Goal: Find specific page/section: Find specific page/section

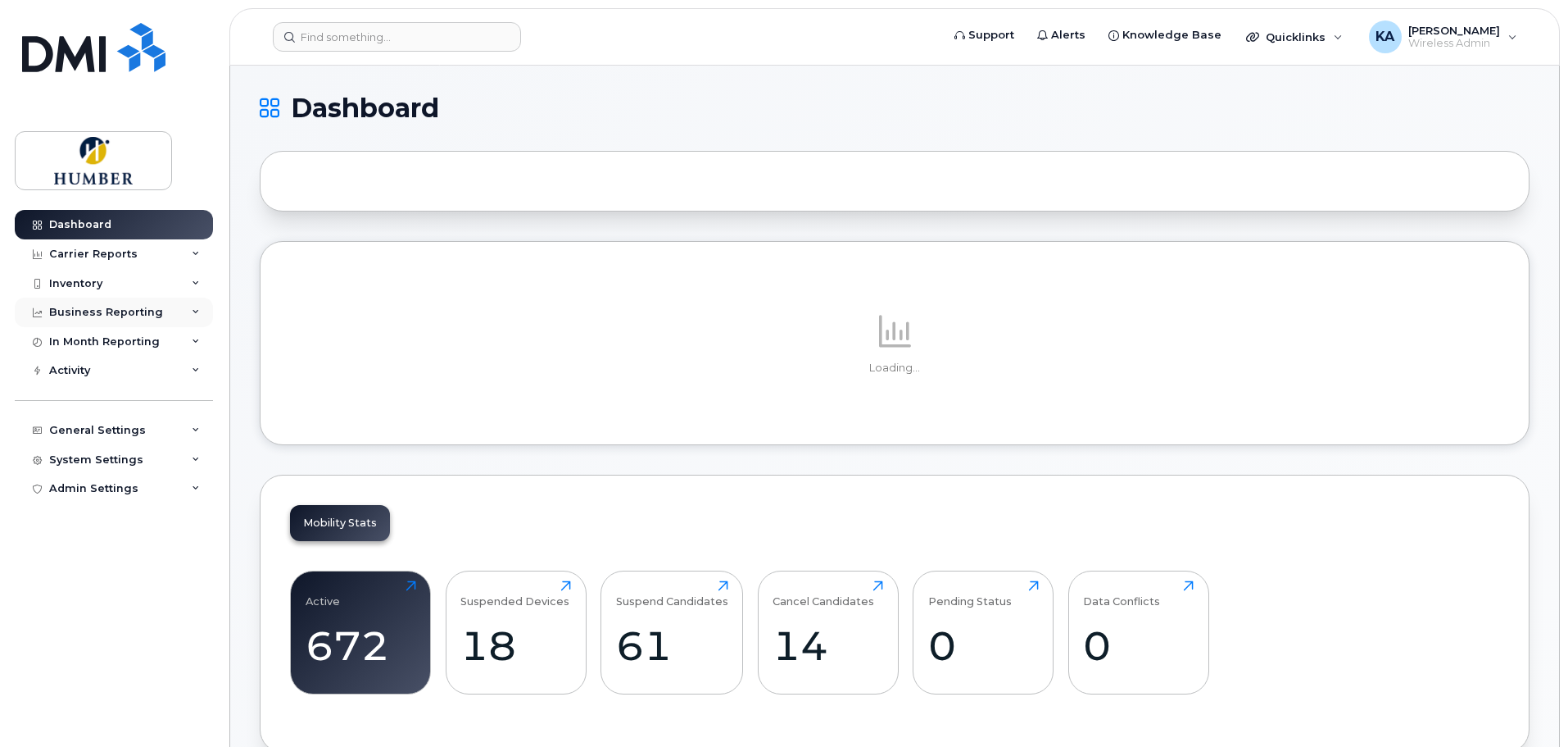
click at [119, 299] on div "Business Reporting" at bounding box center [114, 312] width 198 height 29
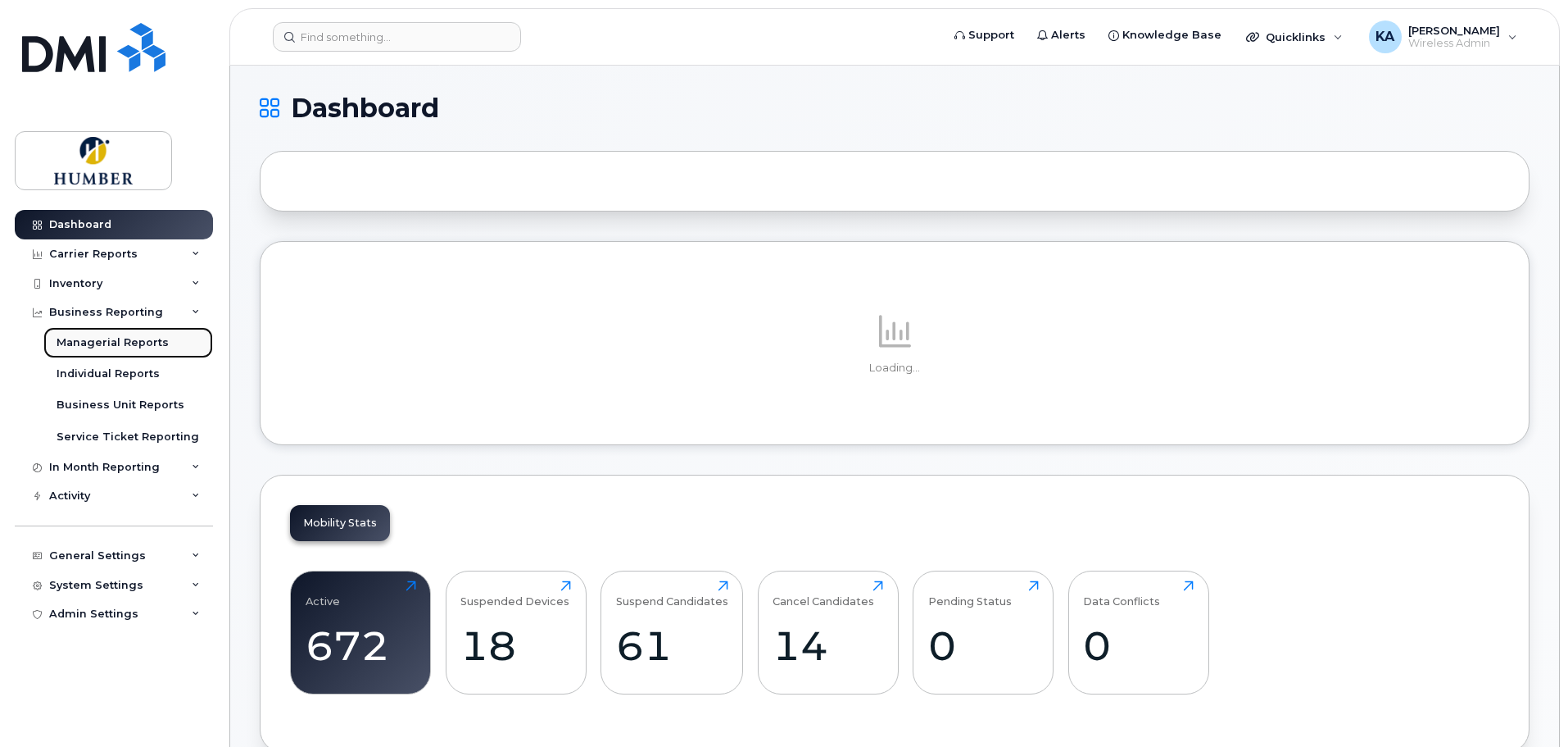
click at [138, 341] on div "Managerial Reports" at bounding box center [113, 343] width 112 height 15
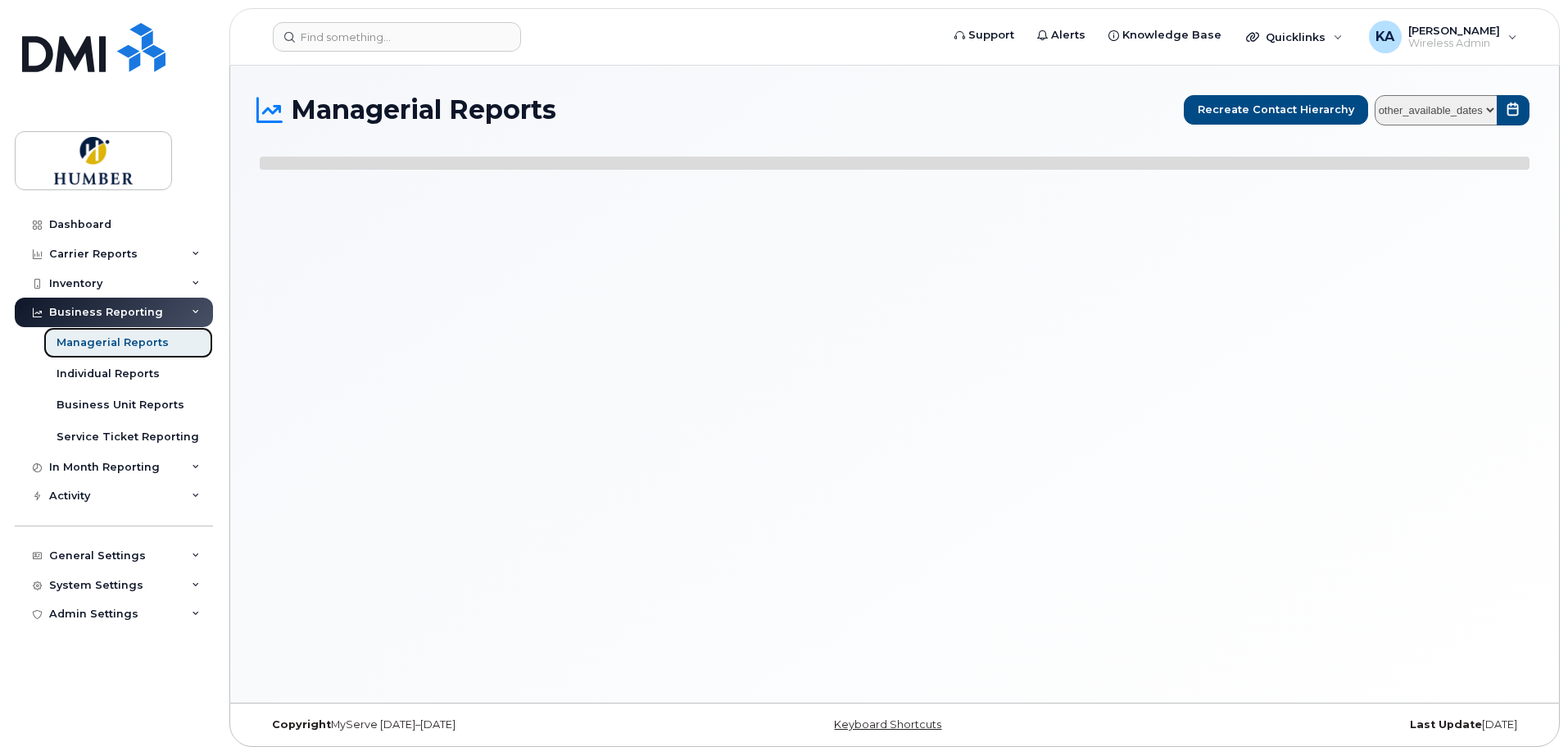
select select
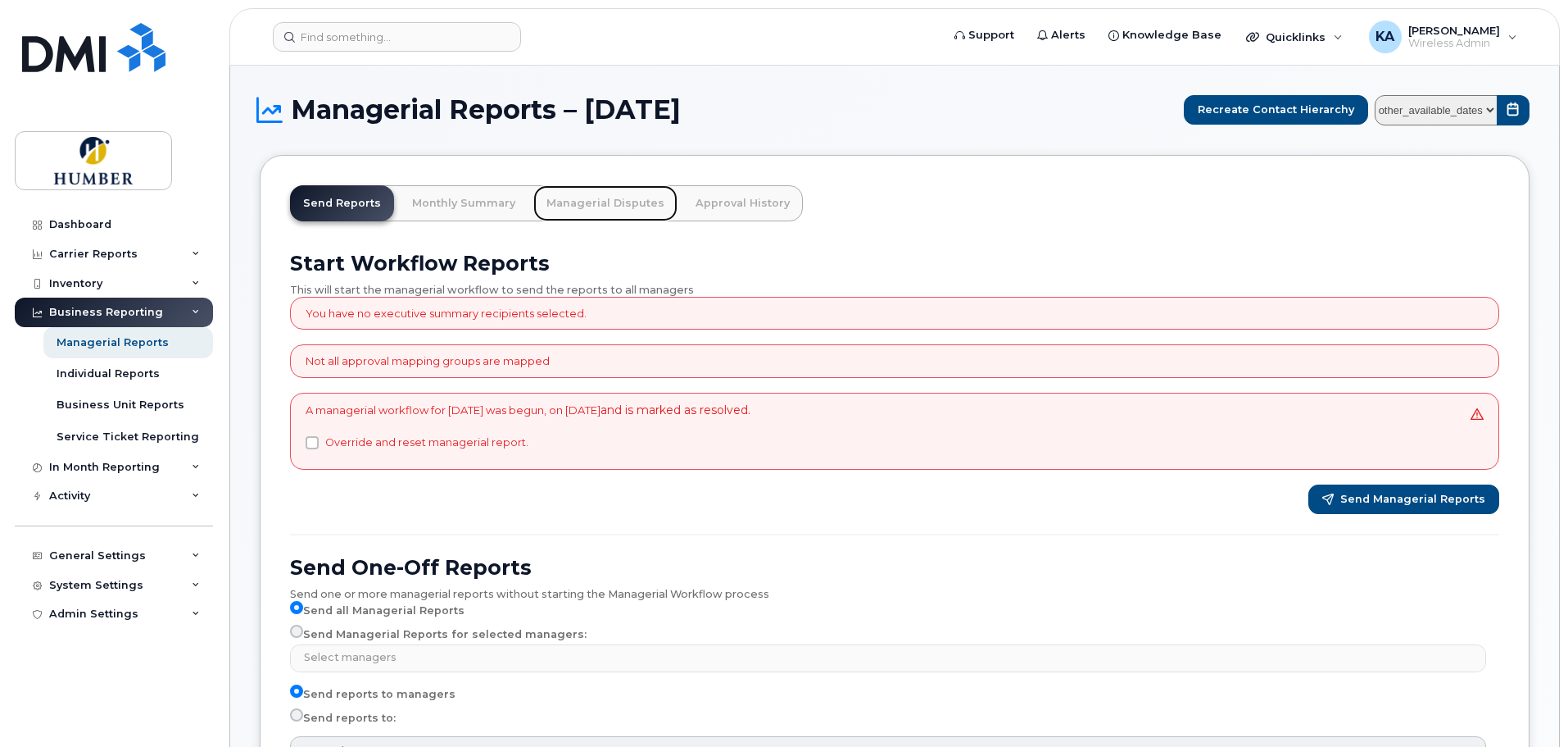
click at [615, 203] on link "Managerial Disputes" at bounding box center [605, 203] width 144 height 36
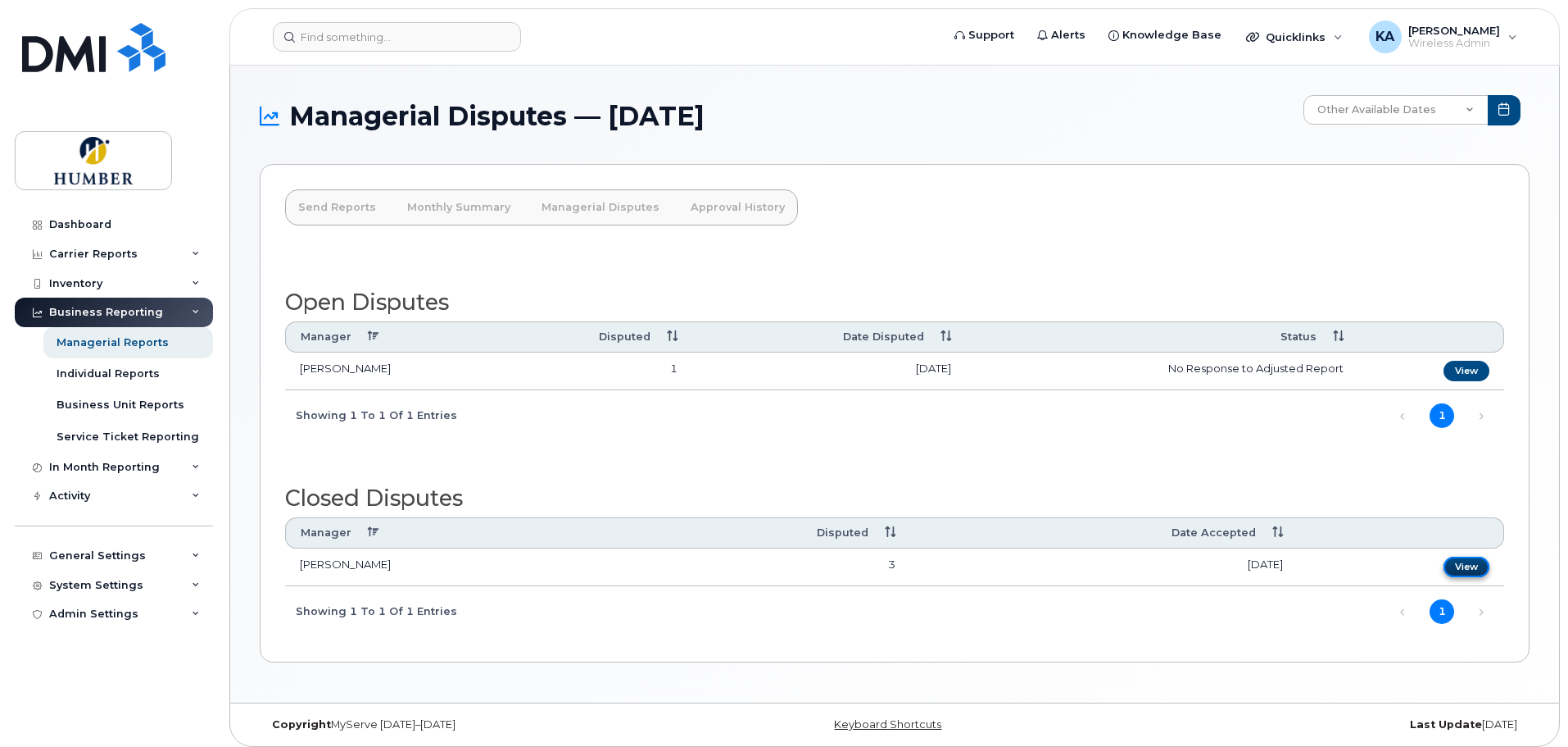
click at [1479, 564] on link "View" at bounding box center [1467, 567] width 45 height 21
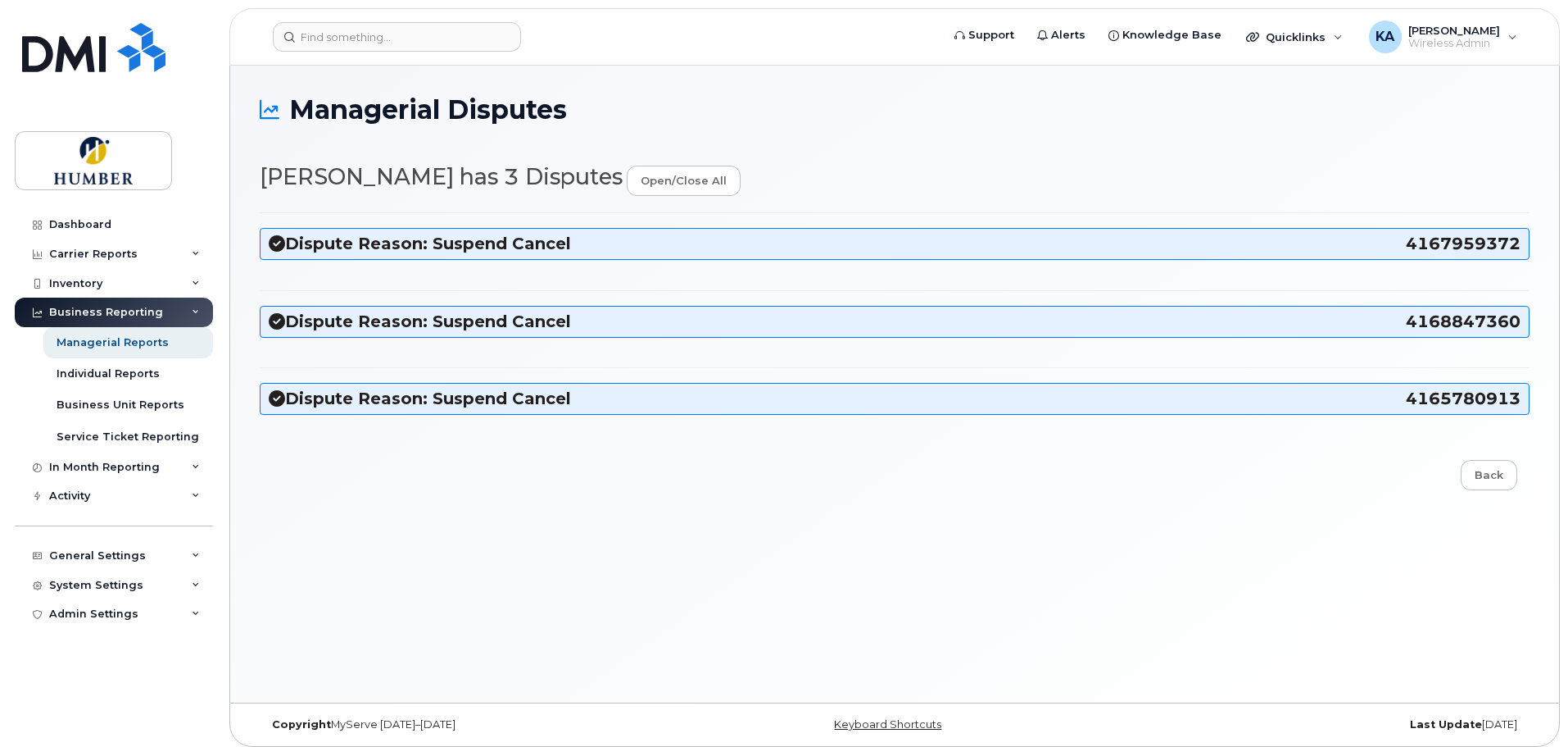
select select "5824792"
select select "5824996"
select select "5824737"
click at [310, 239] on h3 "Dispute Reason: Suspend Cancel 4167959372" at bounding box center [894, 244] width 1252 height 22
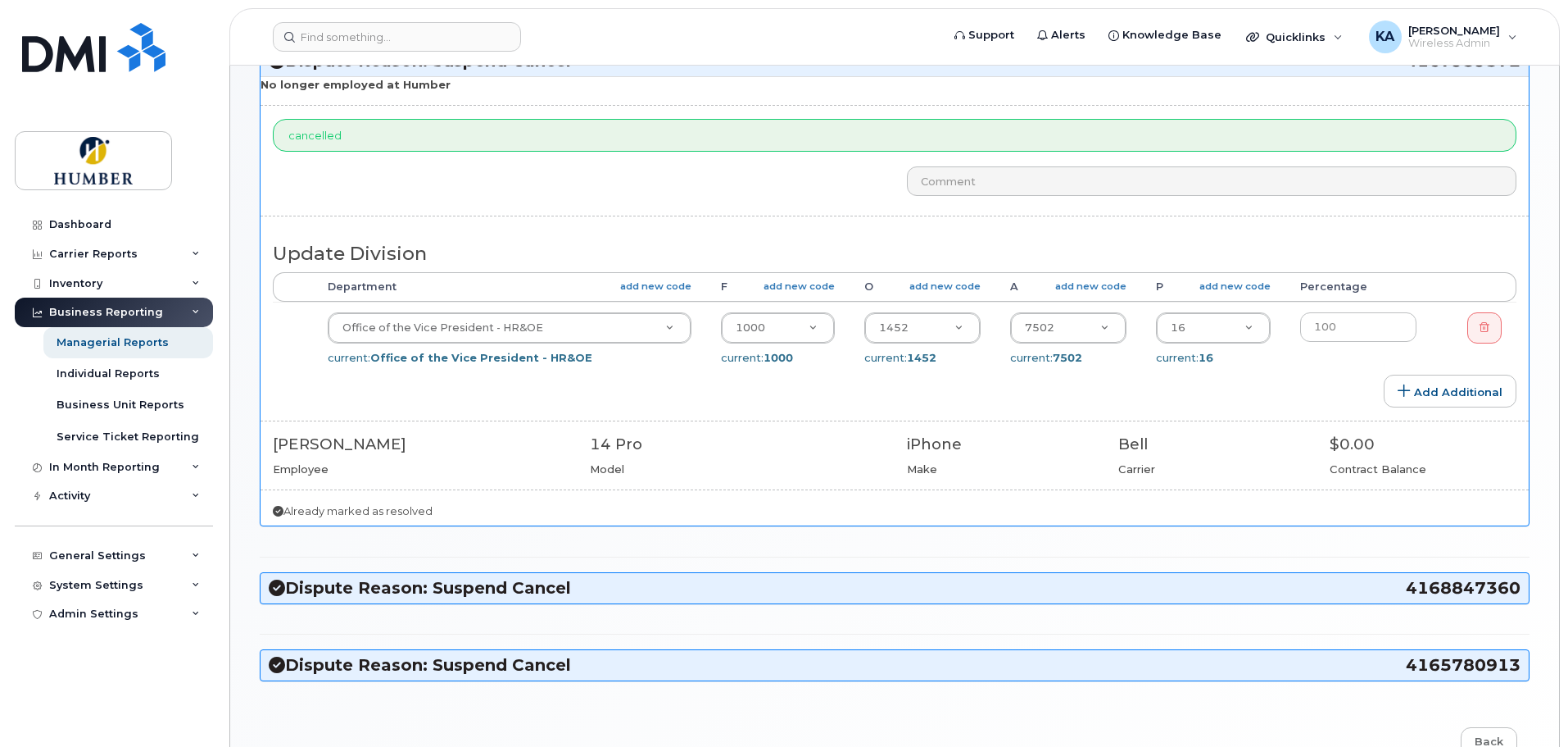
scroll to position [219, 0]
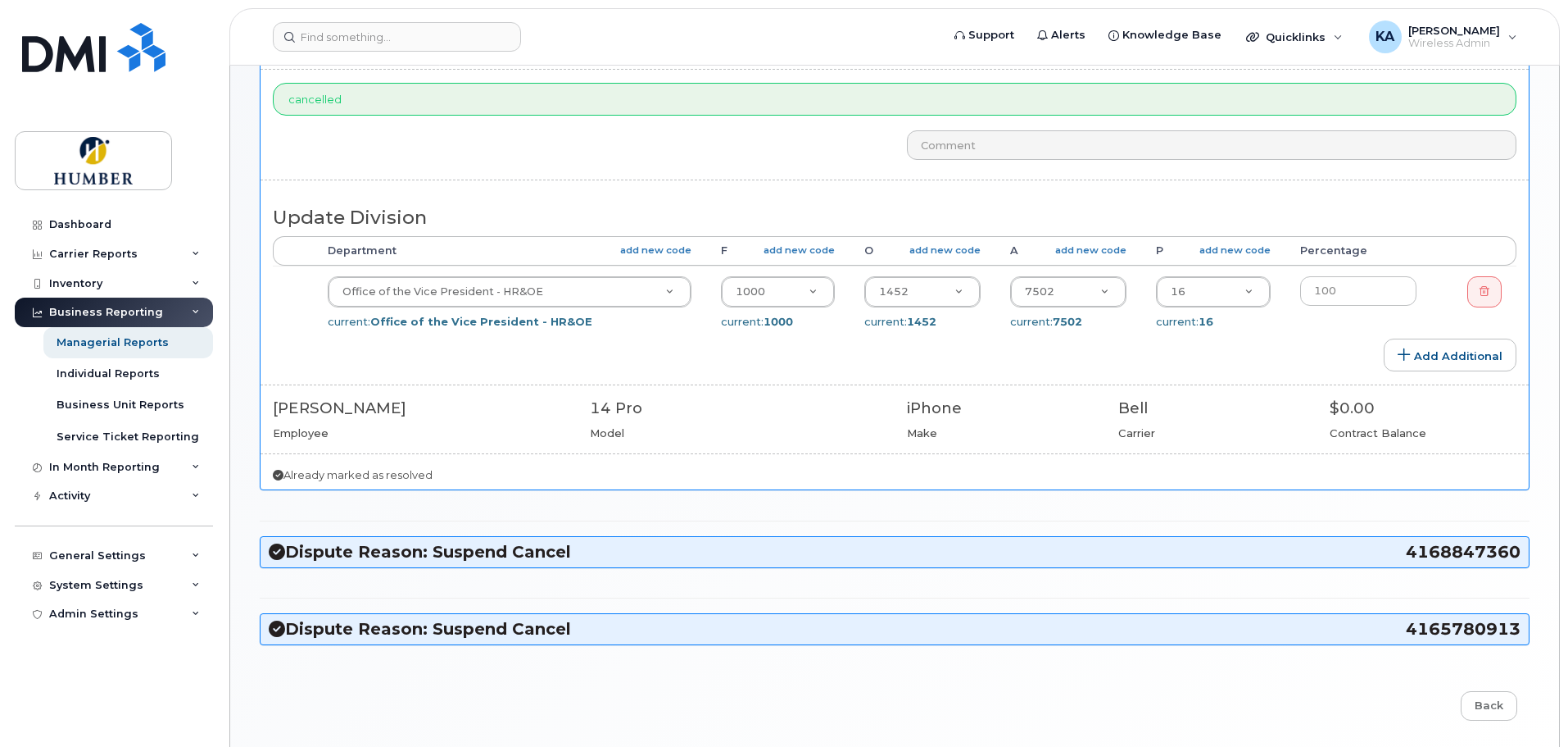
click at [484, 554] on h3 "Dispute Reason: Suspend Cancel 4168847360" at bounding box center [894, 552] width 1252 height 22
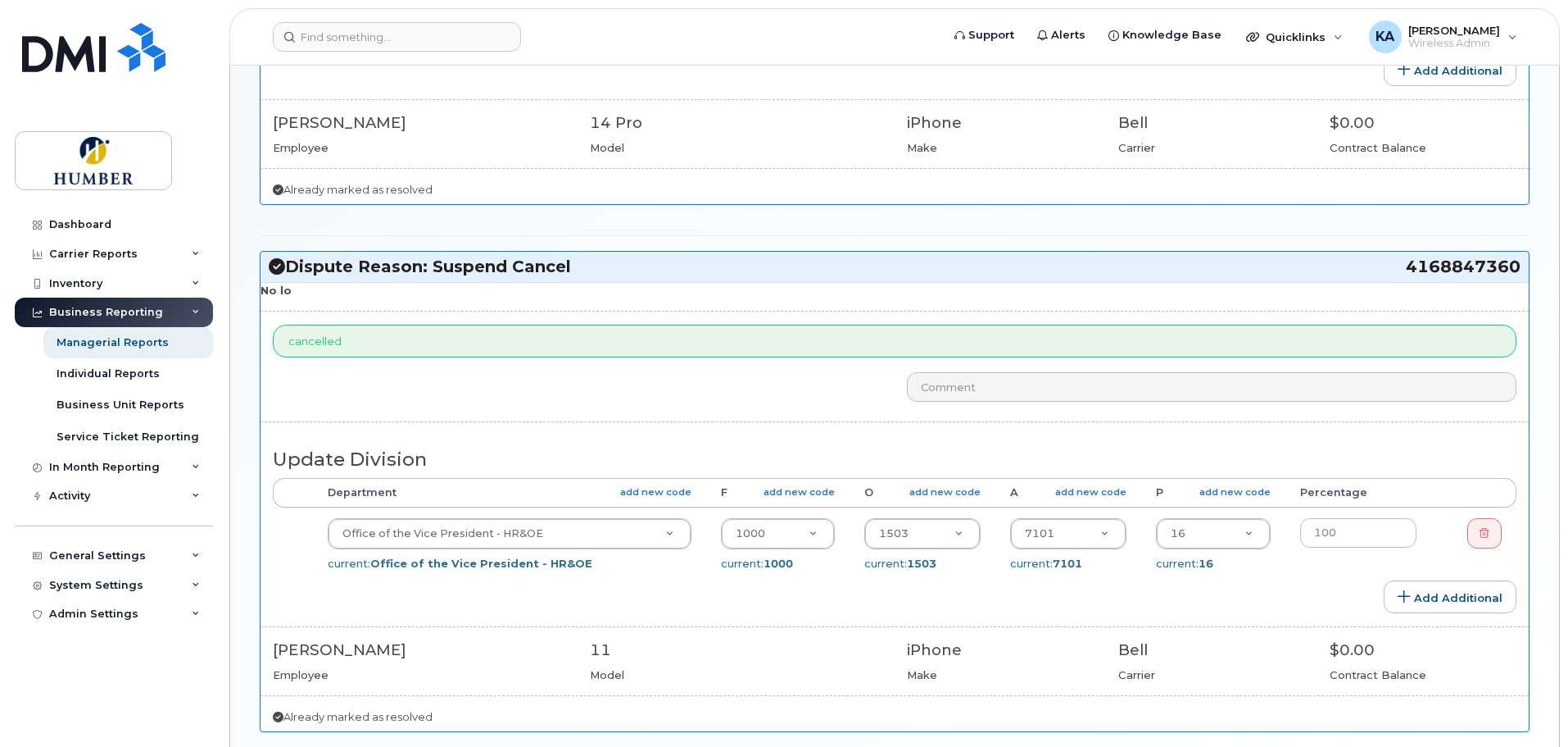
scroll to position [547, 0]
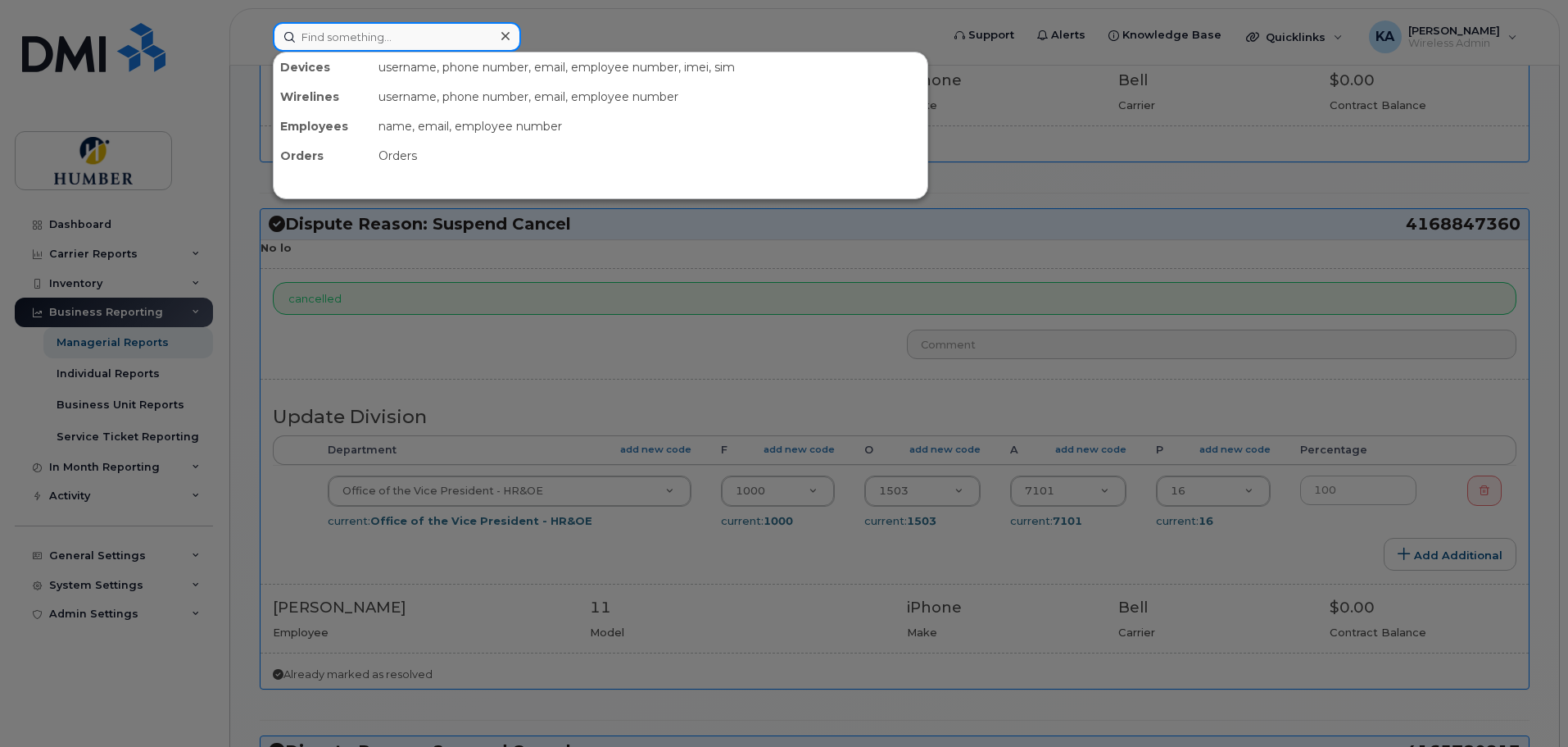
click at [412, 36] on input at bounding box center [397, 36] width 248 height 29
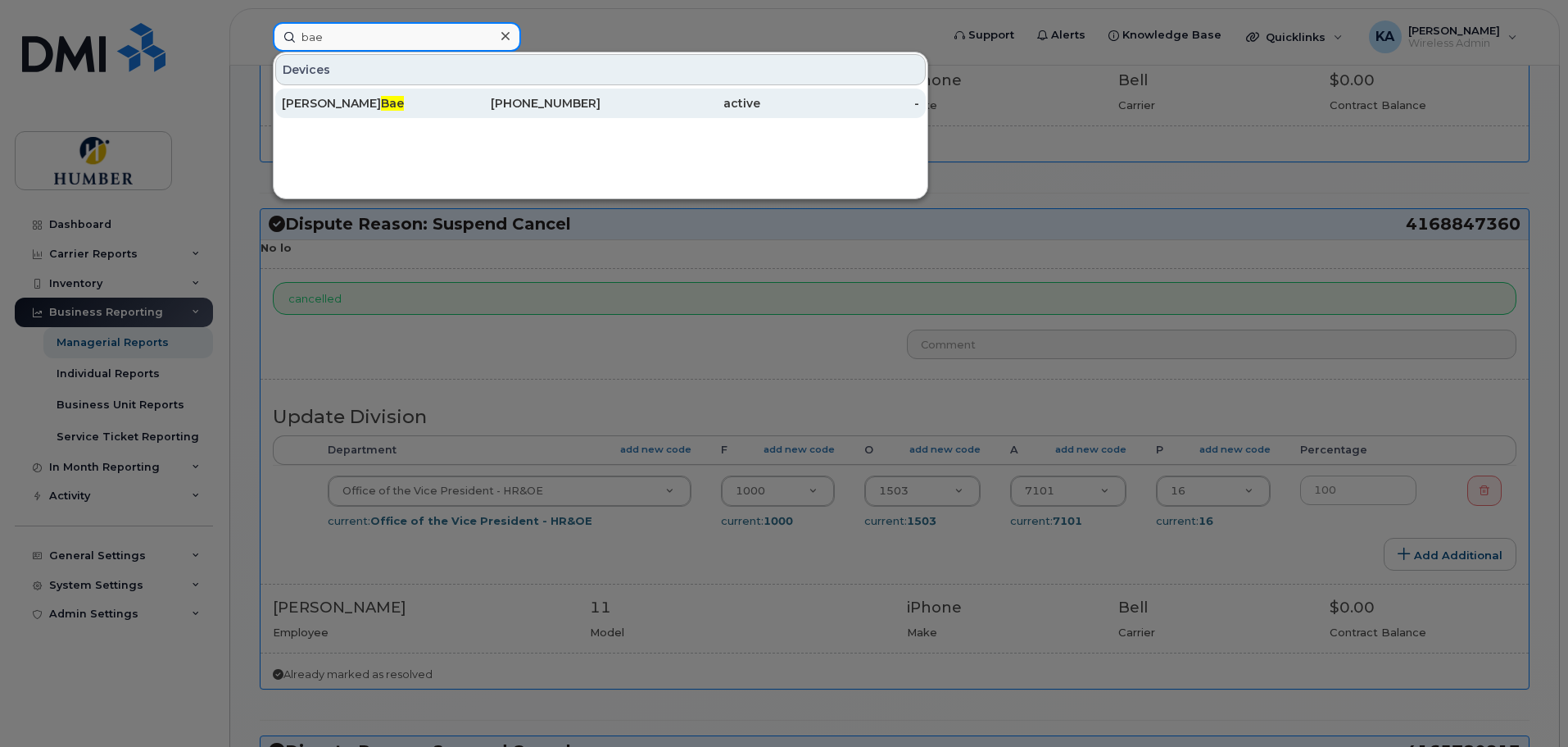
type input "bae"
click at [396, 108] on div "Angela Bae" at bounding box center [361, 102] width 160 height 16
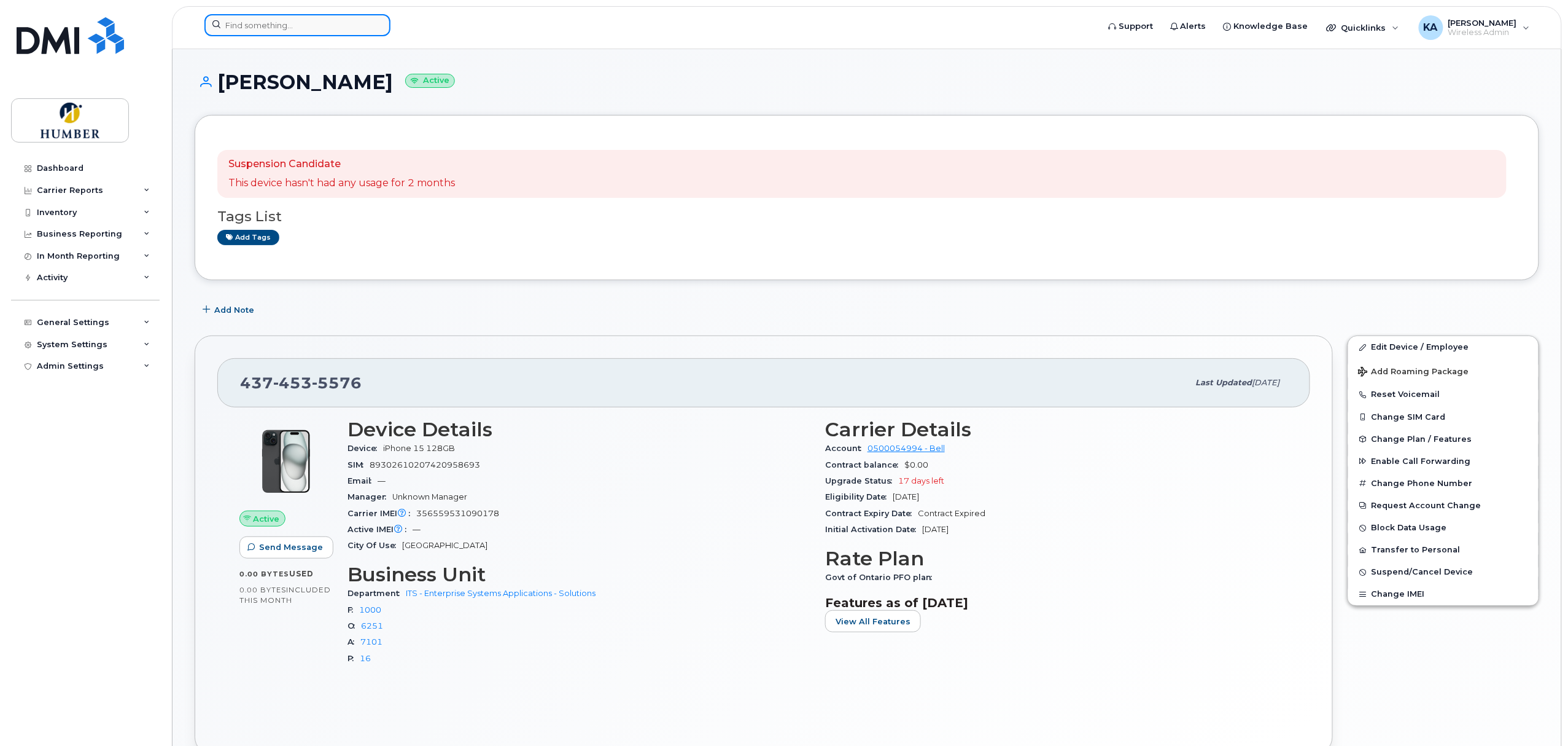
click at [323, 23] on input at bounding box center [298, 25] width 186 height 22
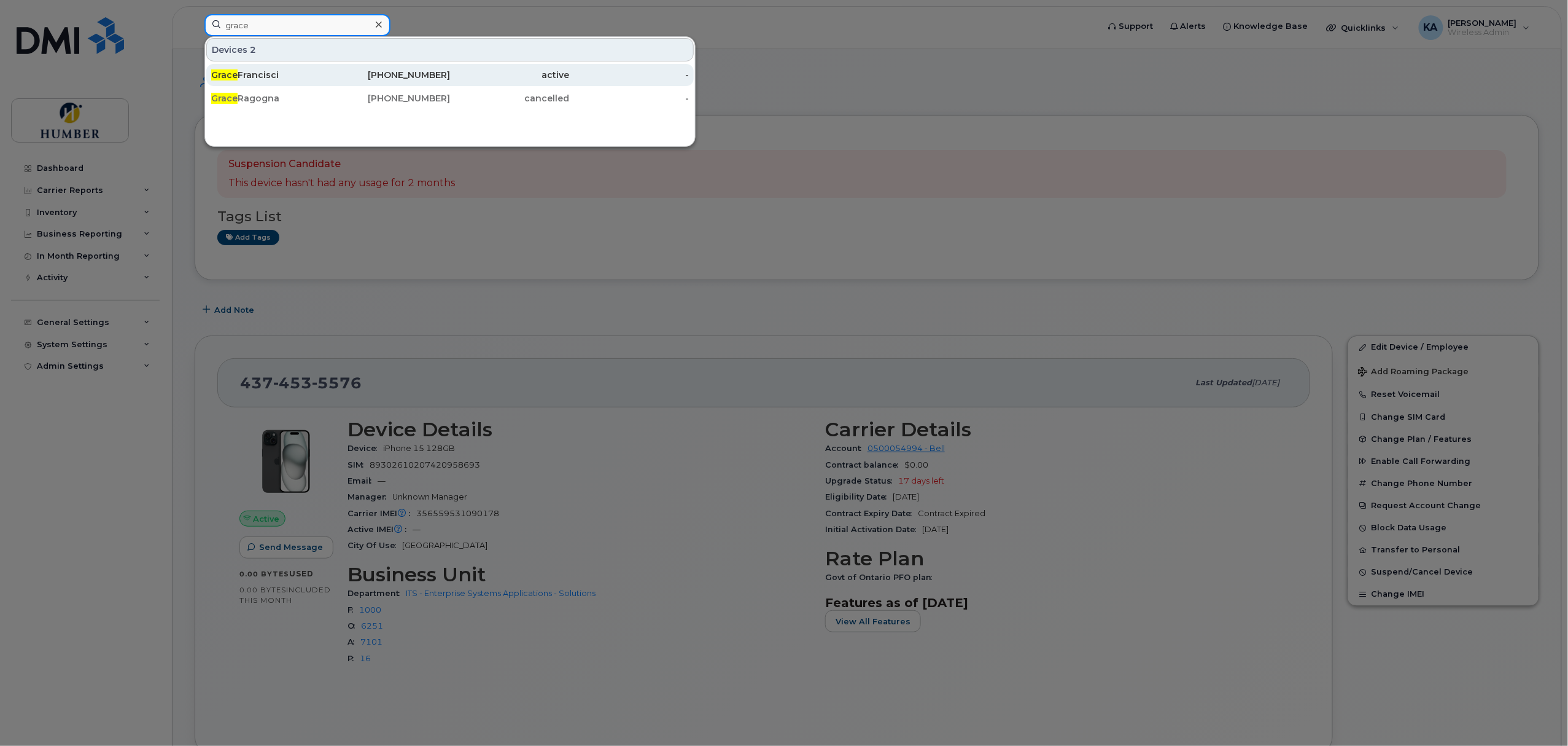
type input "grace"
click at [347, 79] on div "416-580-2785" at bounding box center [391, 75] width 120 height 12
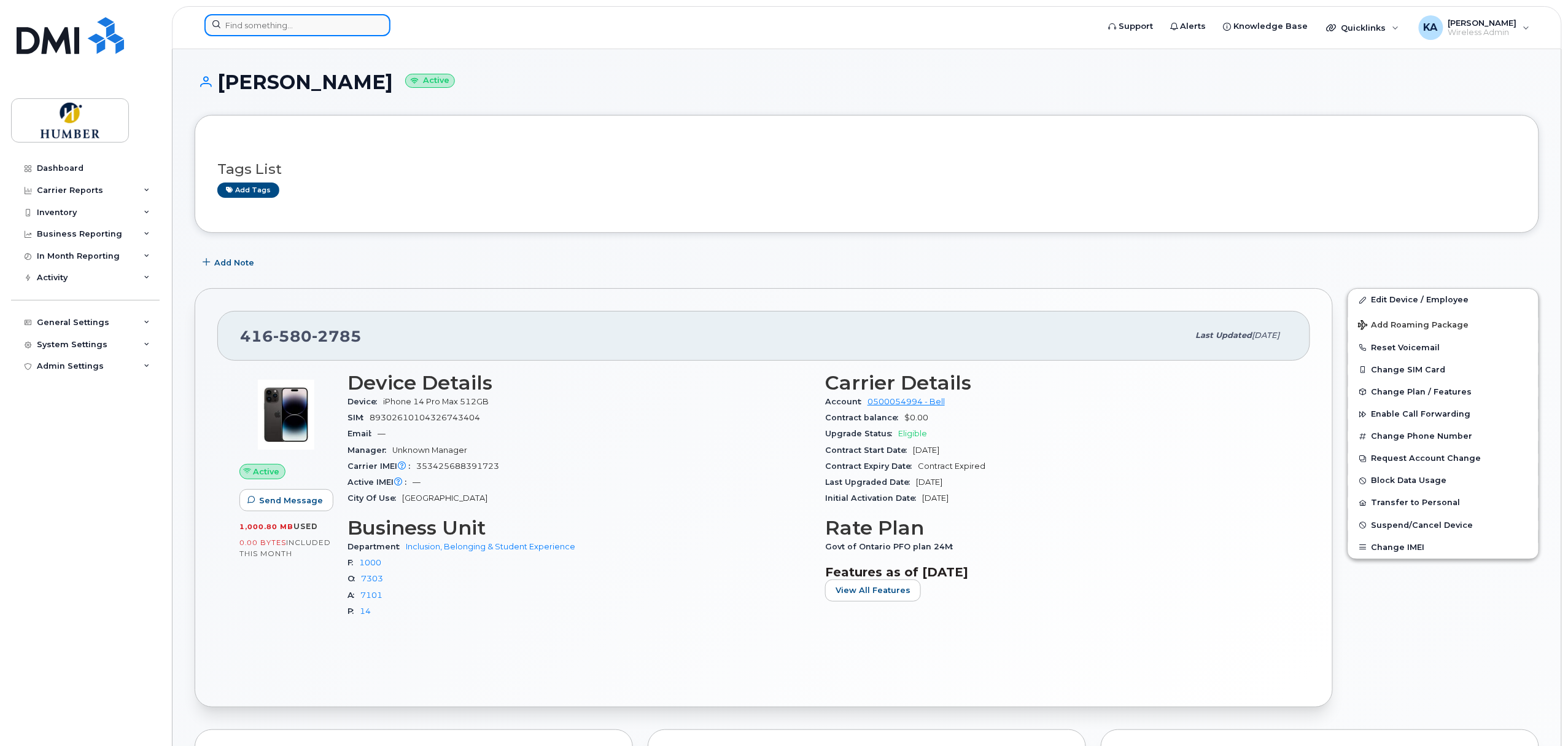
click at [328, 26] on input at bounding box center [298, 25] width 186 height 22
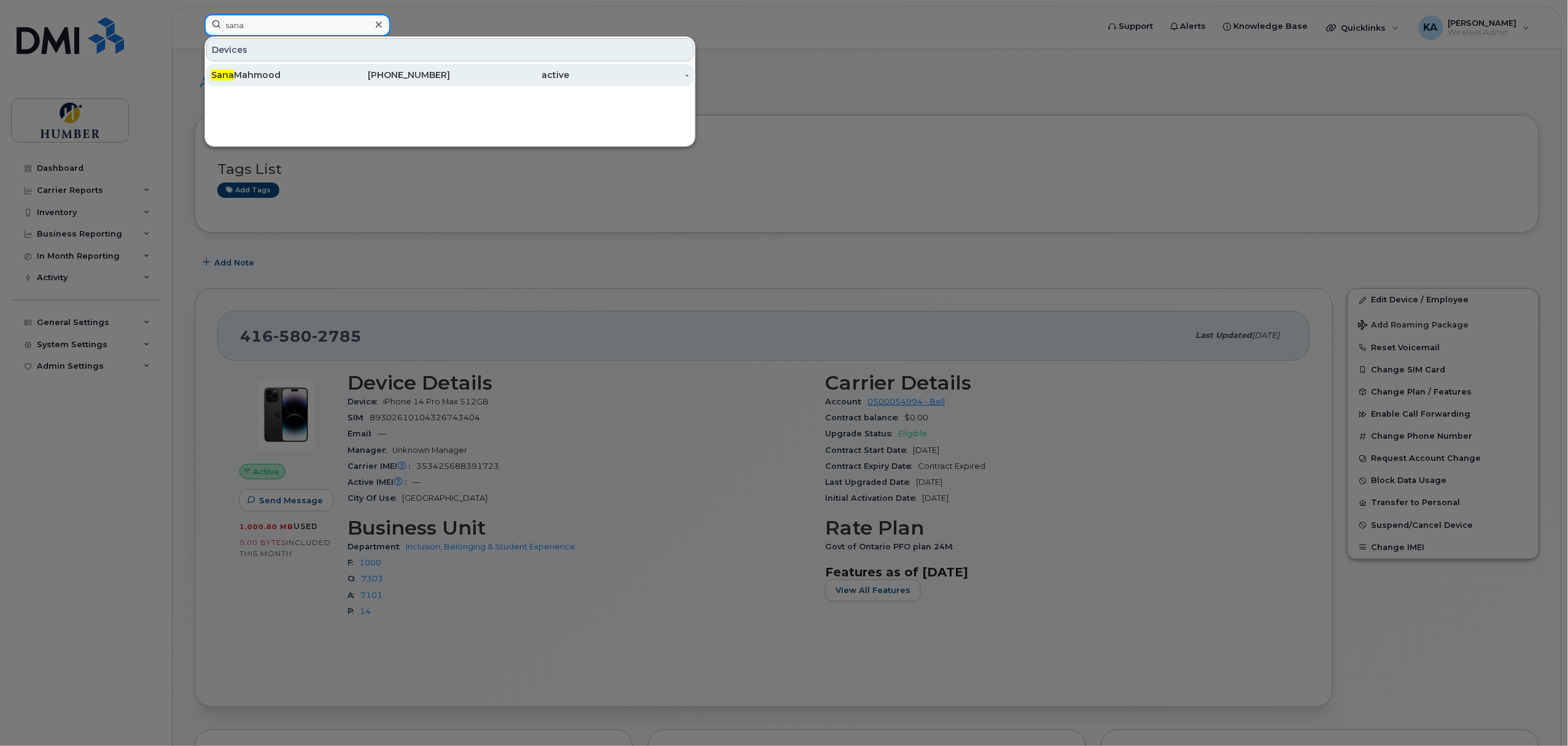
type input "sana"
click at [325, 84] on div "[PERSON_NAME]" at bounding box center [271, 75] width 120 height 22
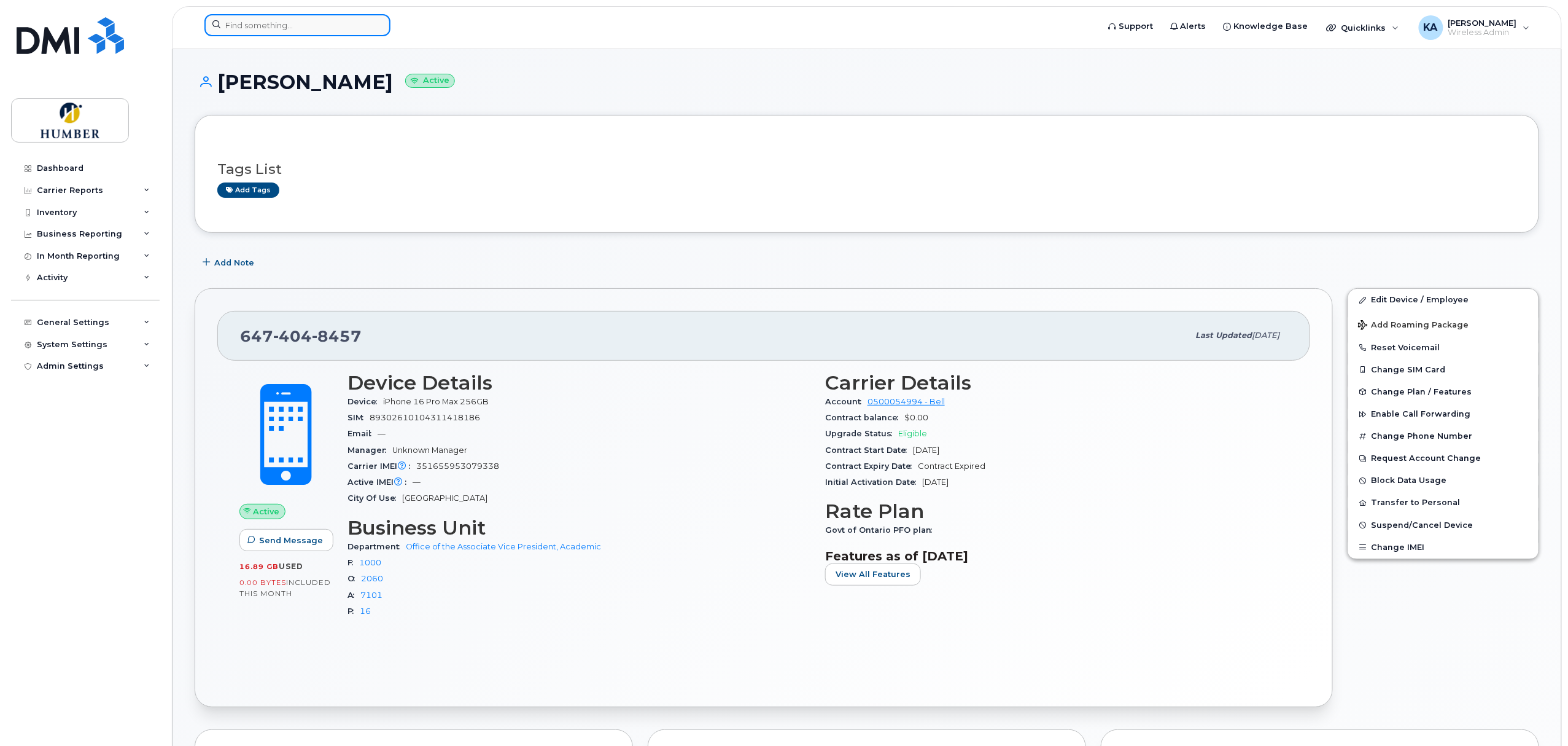
click at [278, 26] on input at bounding box center [298, 25] width 186 height 22
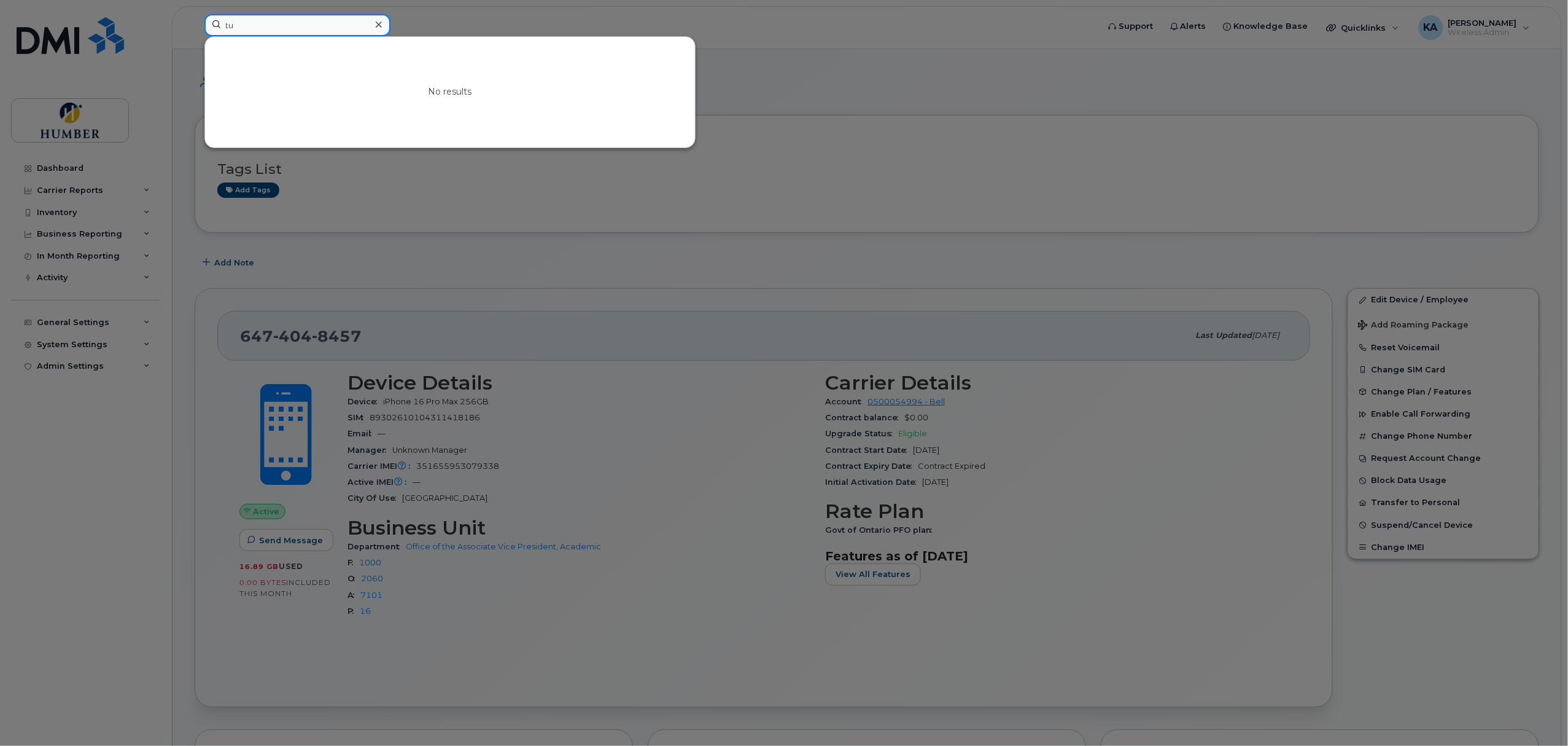
type input "t"
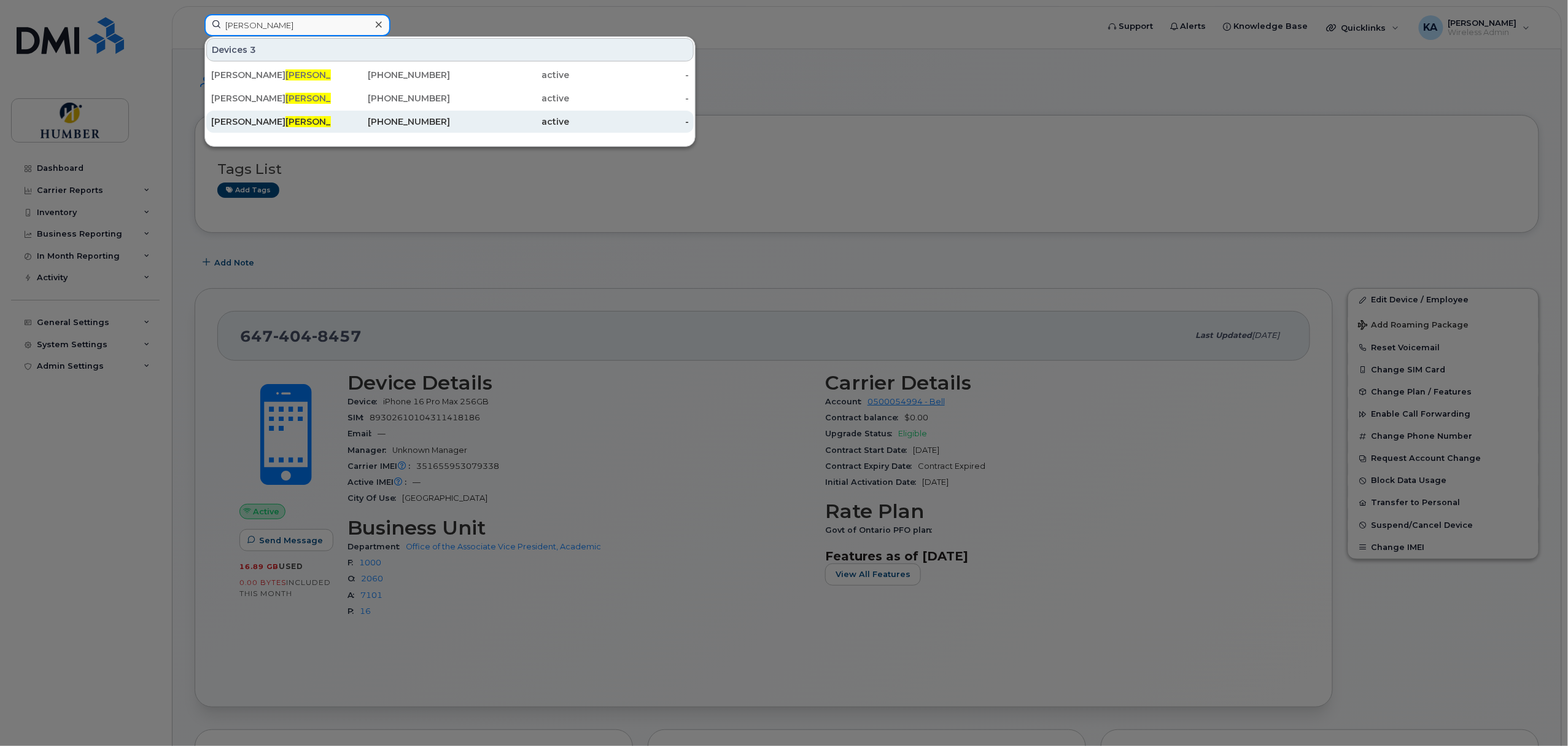
type input "morgan"
click at [285, 121] on span "Morgan" at bounding box center [322, 121] width 75 height 11
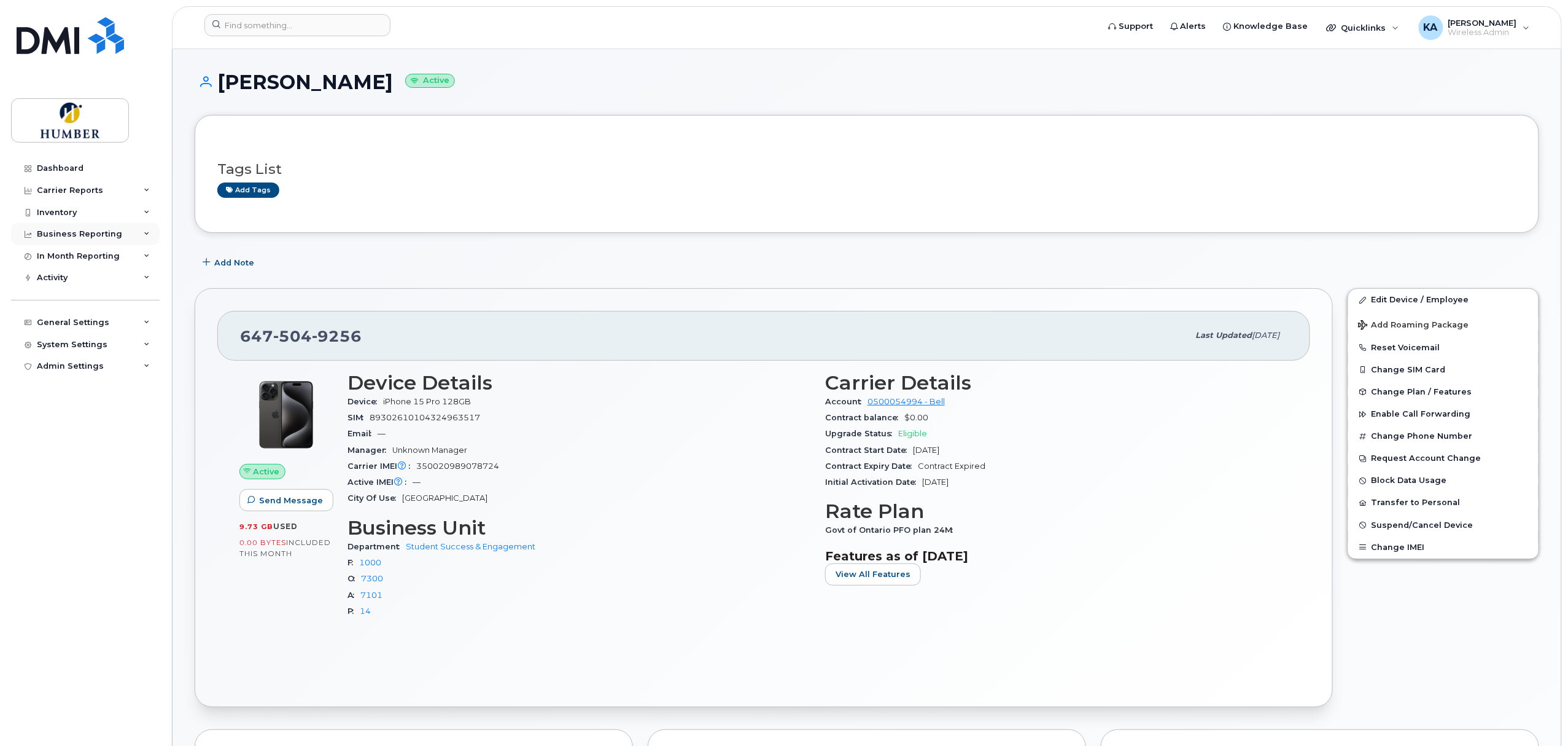
click at [86, 229] on div "Business Reporting" at bounding box center [80, 234] width 85 height 10
click at [94, 256] on div "Managerial Reports" at bounding box center [85, 257] width 84 height 11
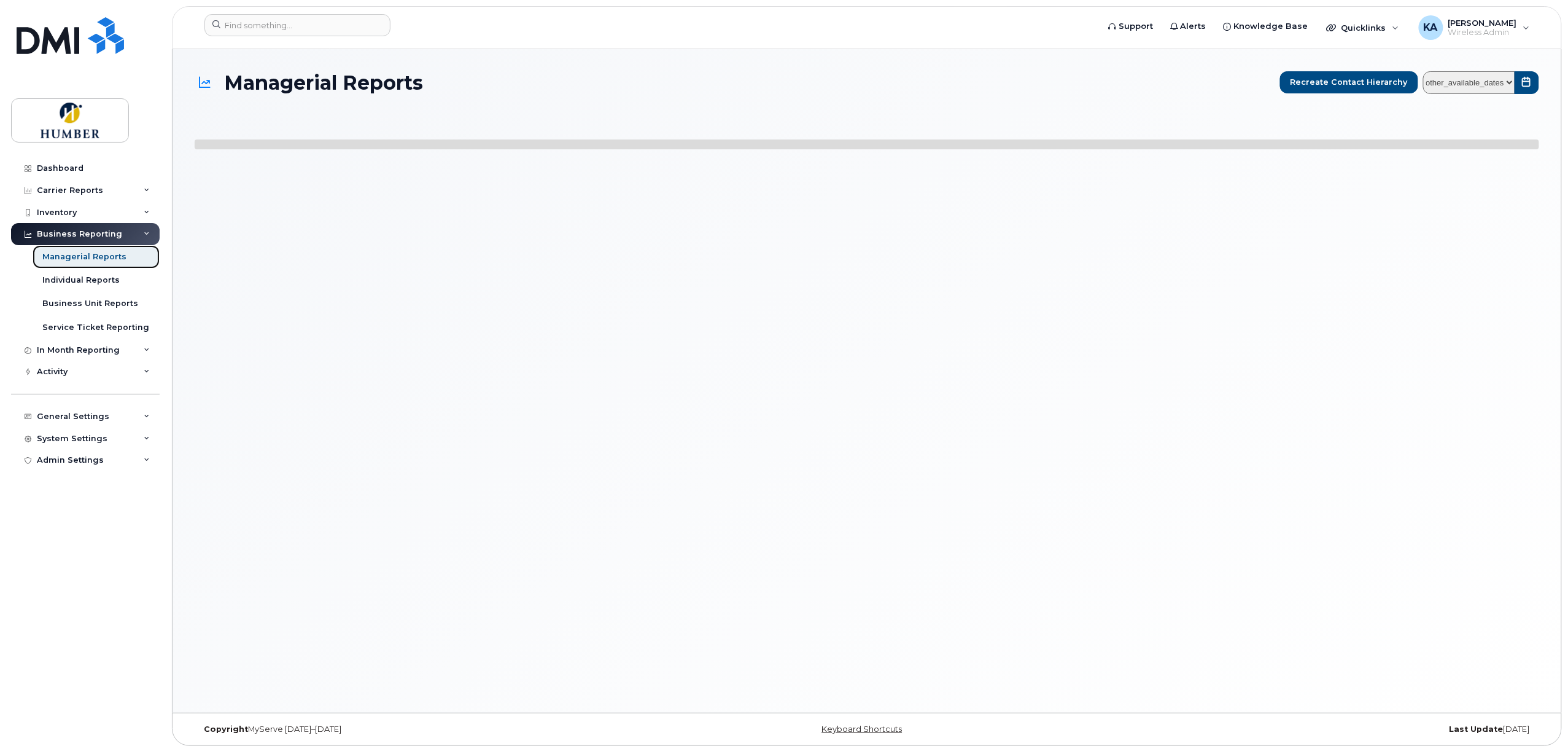
select select
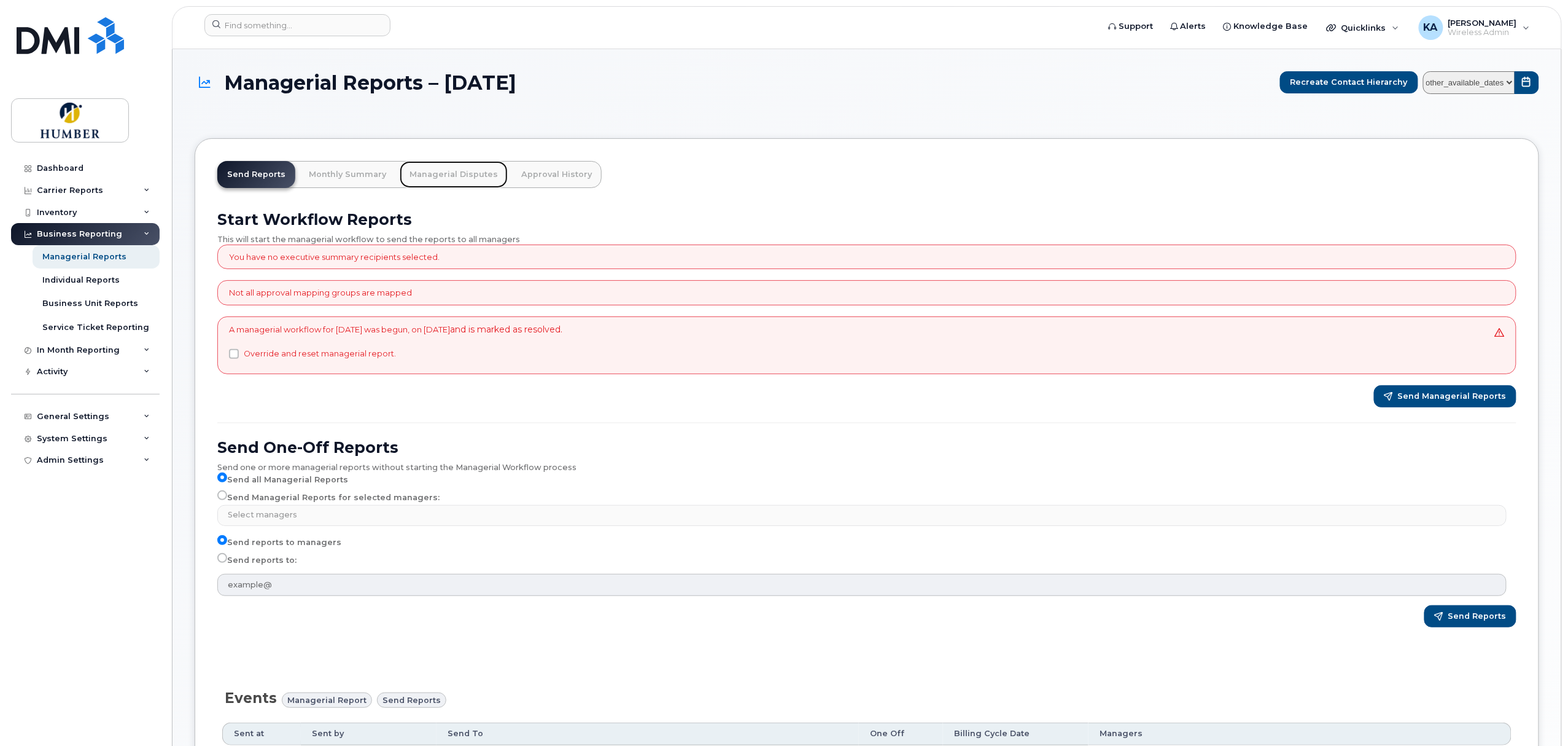
click at [450, 175] on link "Managerial Disputes" at bounding box center [454, 175] width 108 height 27
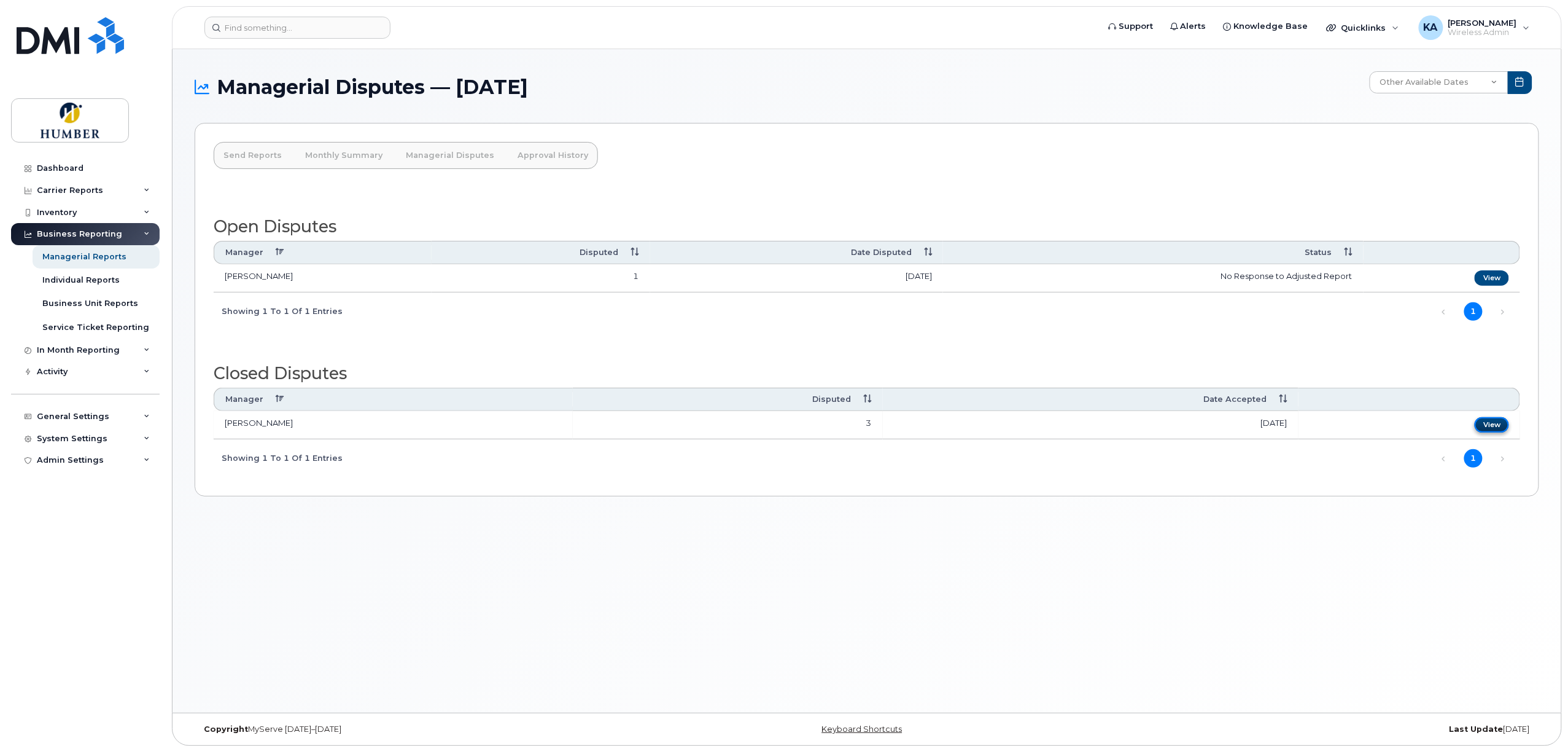
click at [1486, 425] on link "View" at bounding box center [1492, 425] width 34 height 16
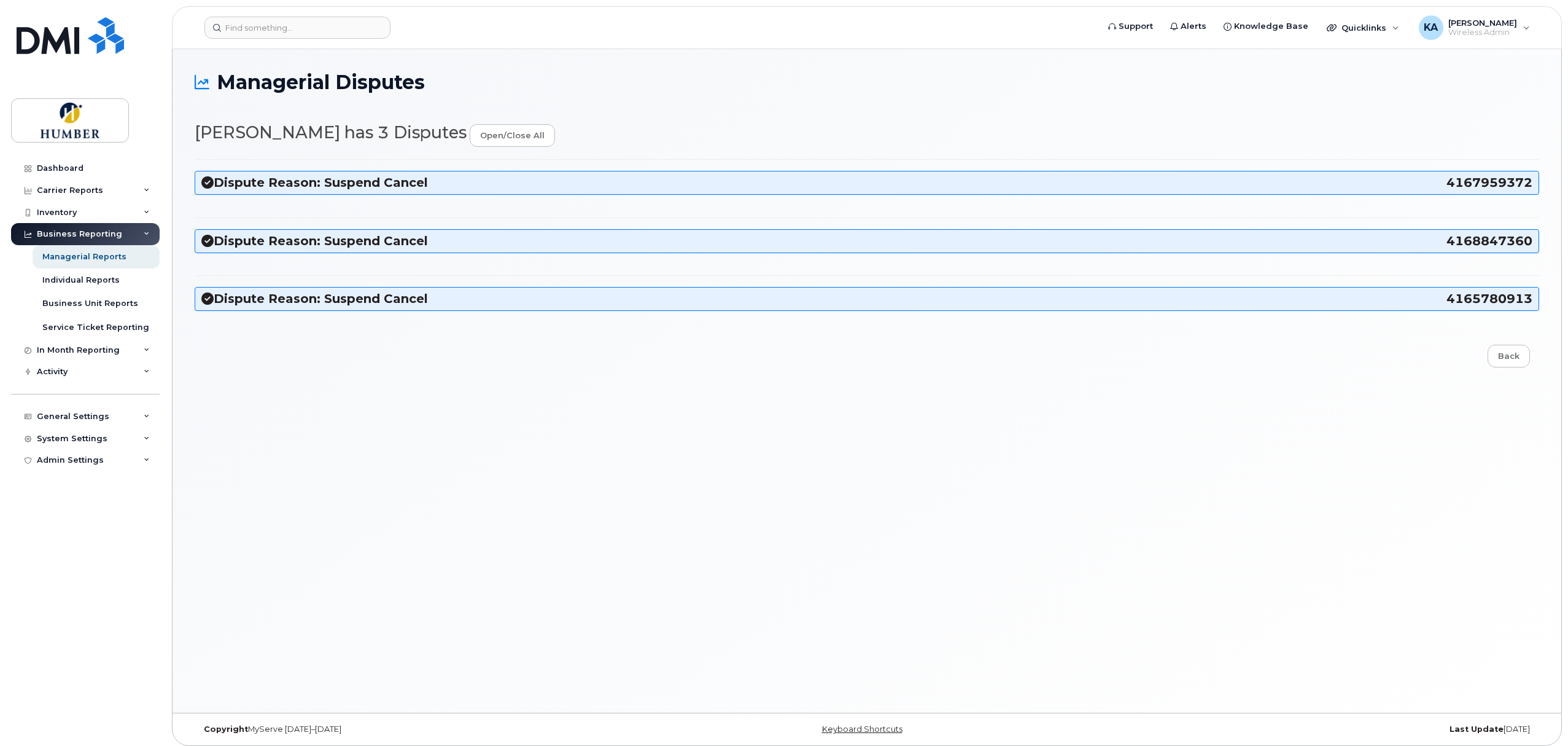
select select "5824792"
select select "5824996"
select select "5824737"
click at [241, 184] on h3 "Dispute Reason: Suspend Cancel 4167959372" at bounding box center [867, 183] width 1332 height 16
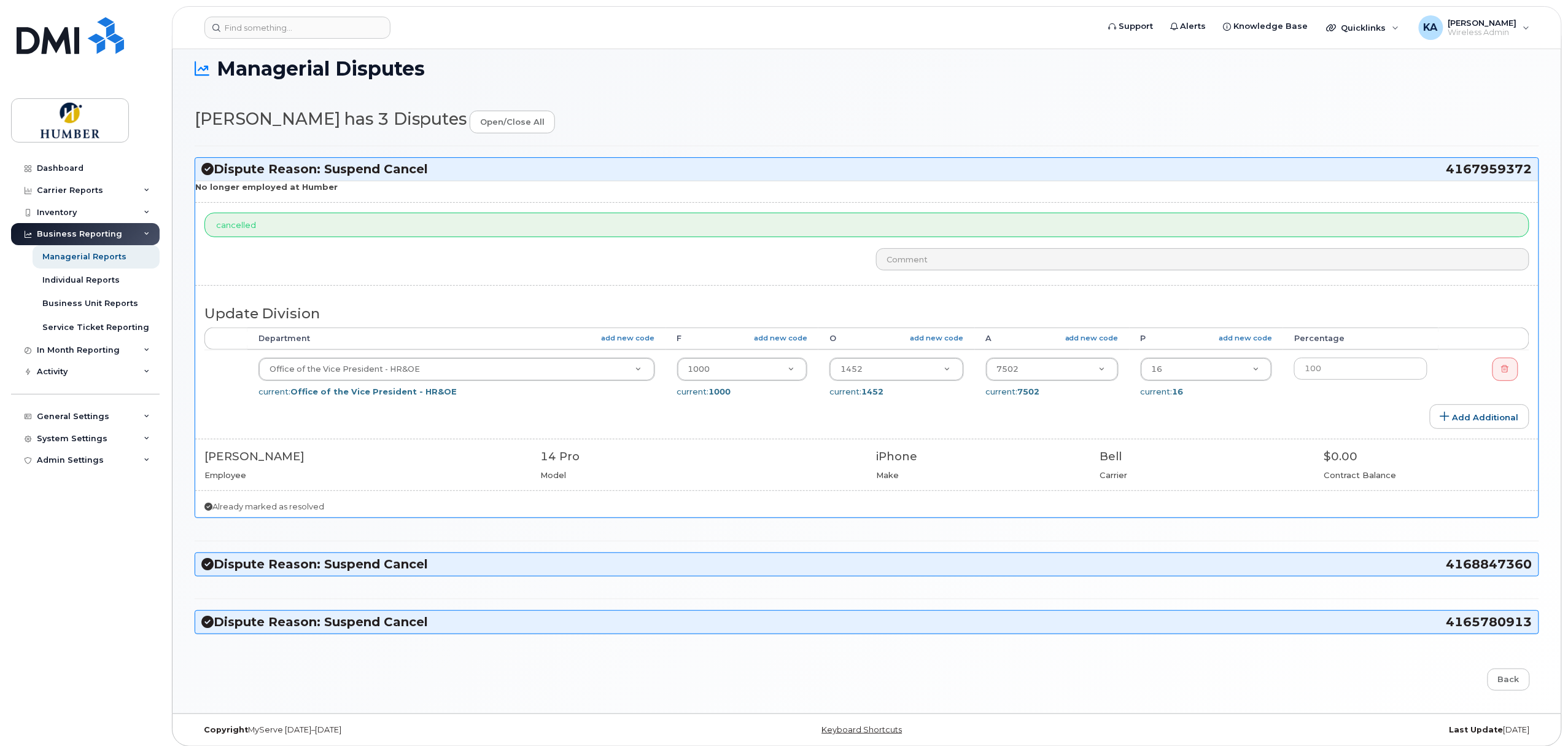
scroll to position [25, 0]
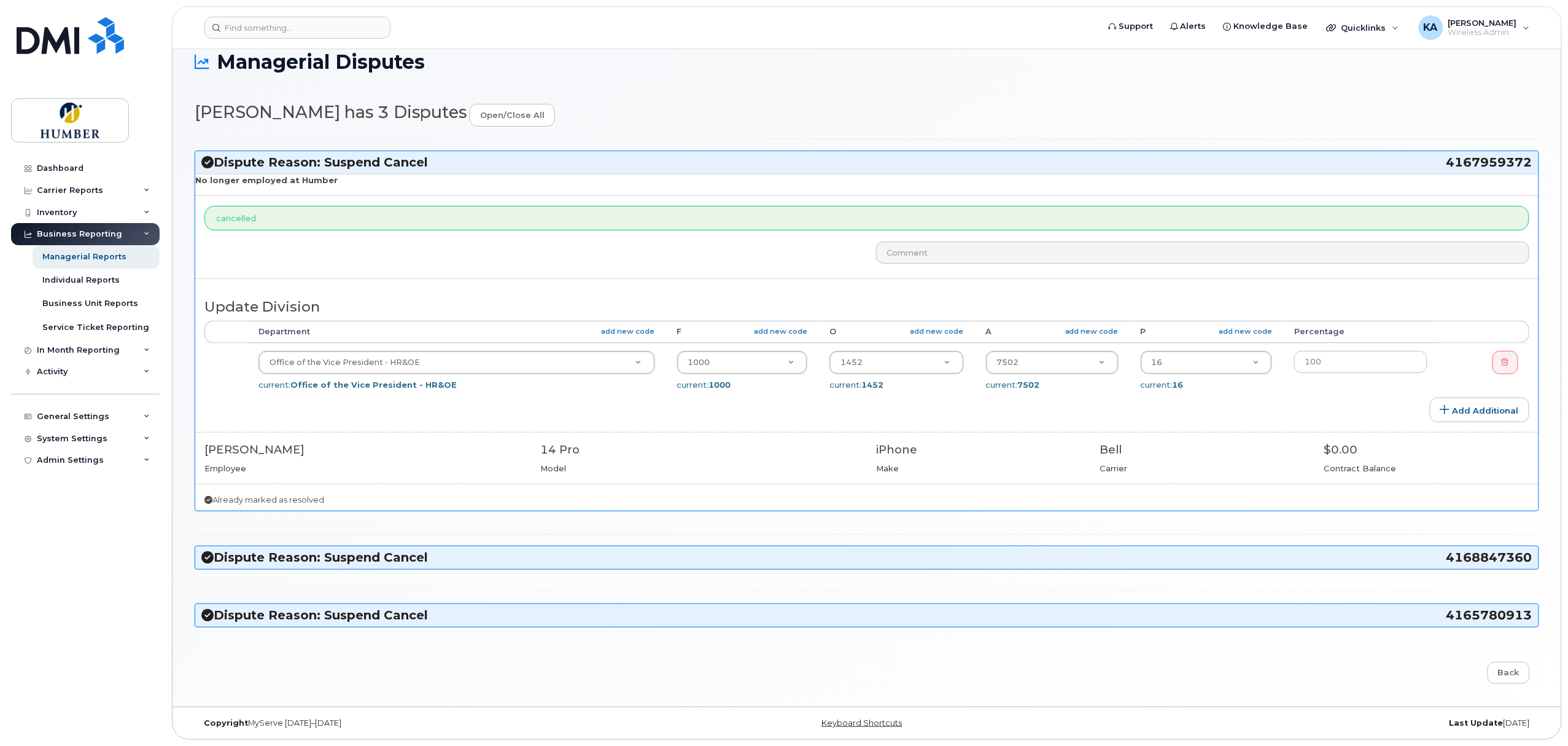
click at [425, 561] on h3 "Dispute Reason: Suspend Cancel 4168847360" at bounding box center [867, 557] width 1332 height 16
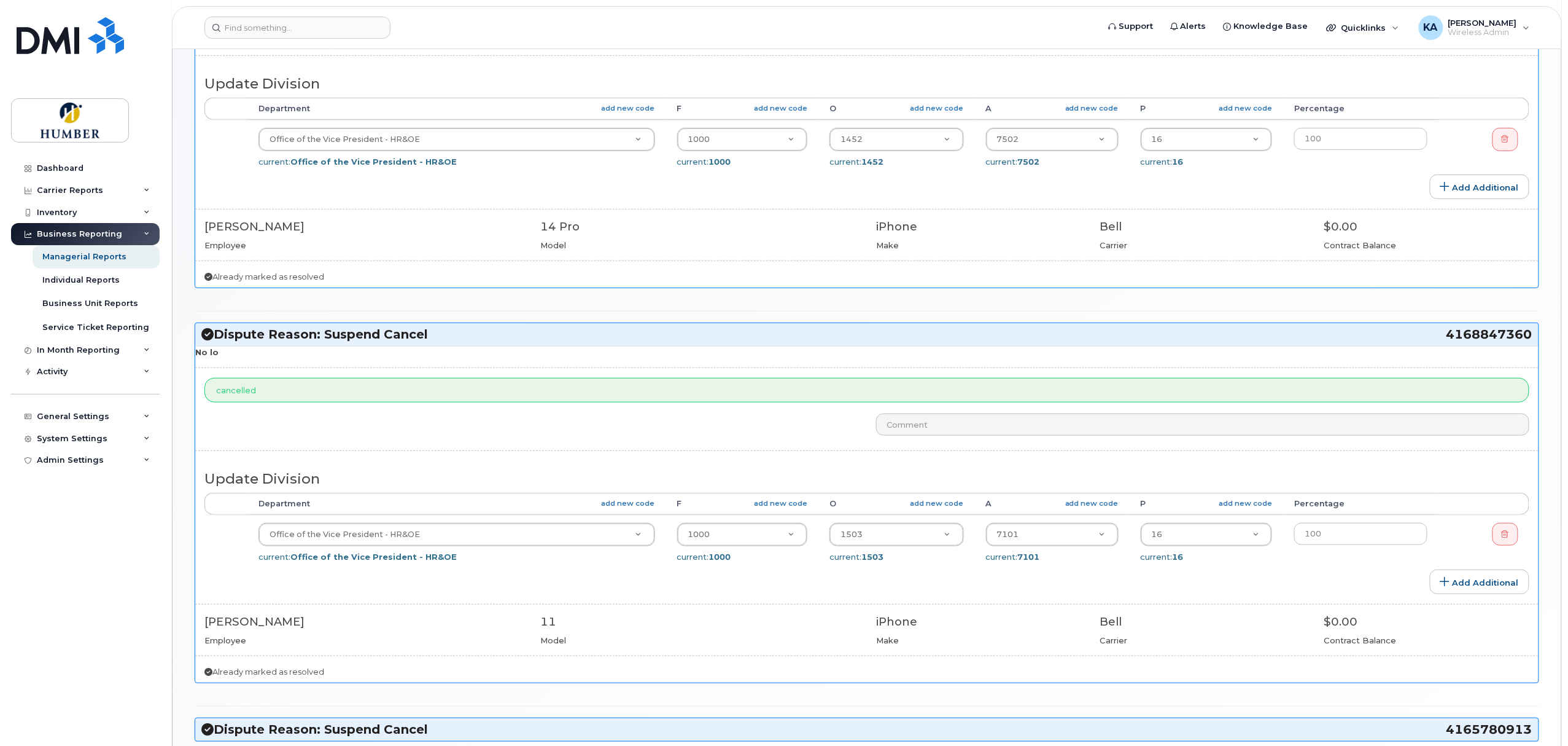
scroll to position [352, 0]
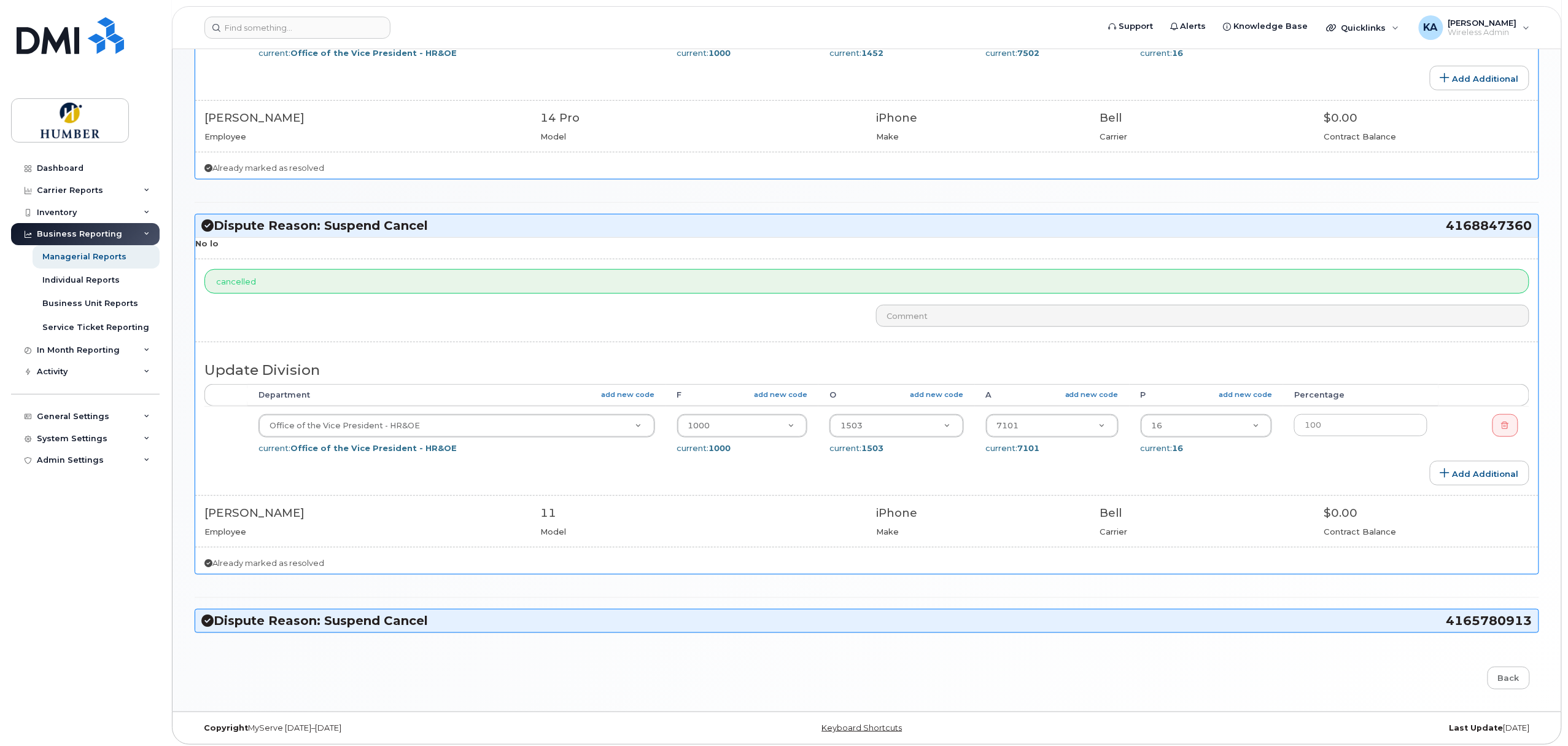
click at [415, 627] on h3 "Dispute Reason: Suspend Cancel 4165780913" at bounding box center [867, 620] width 1332 height 16
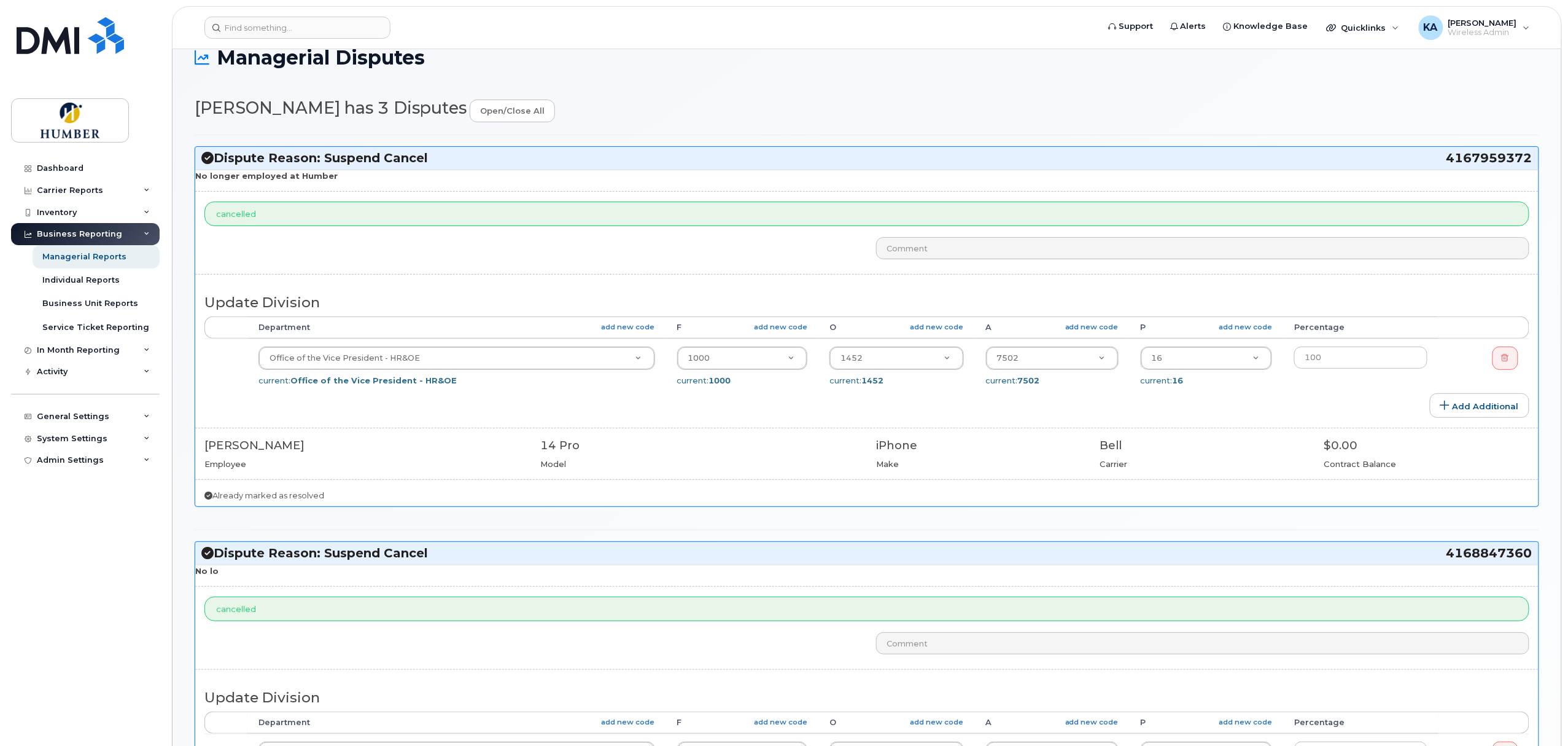
scroll to position [0, 0]
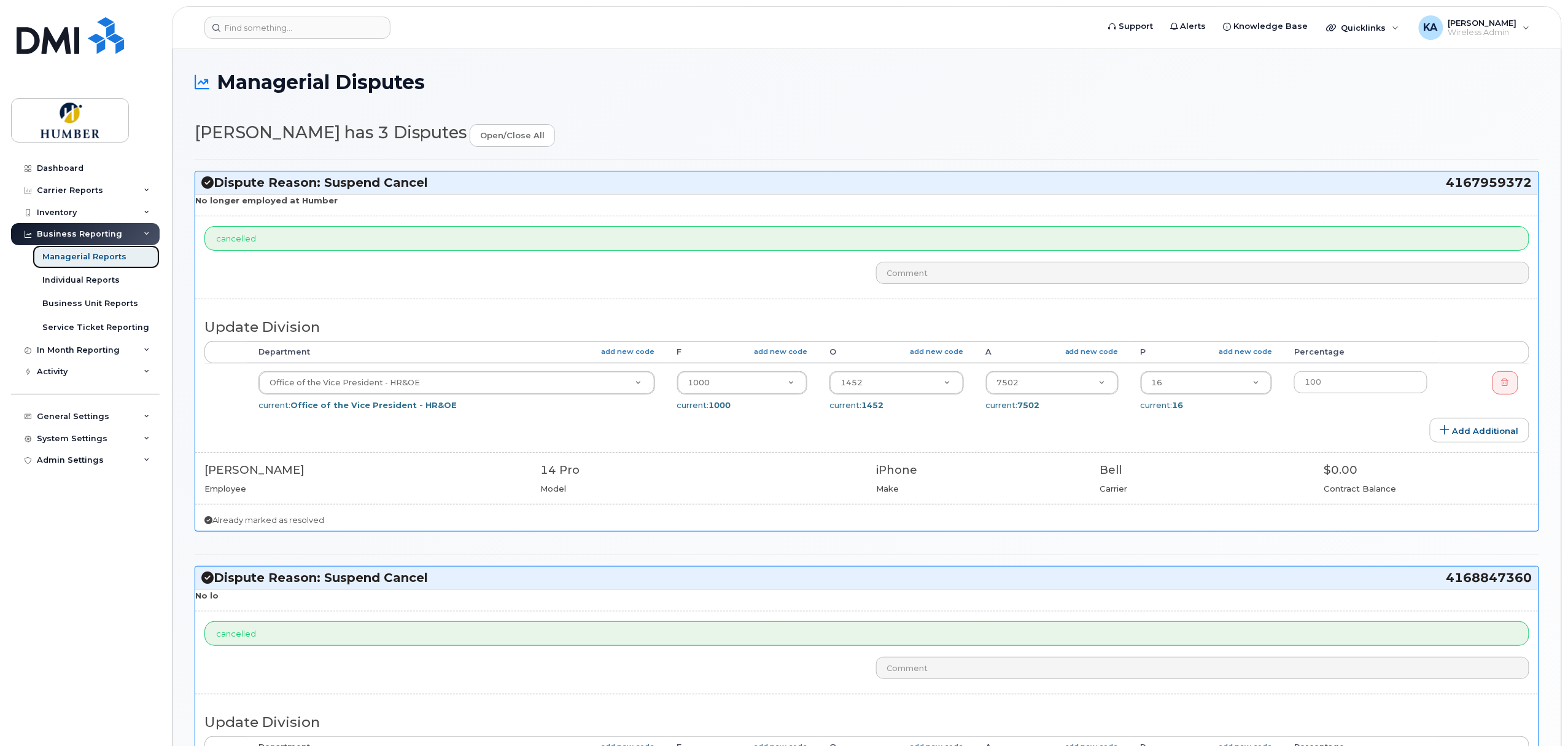
click at [76, 254] on div "Managerial Reports" at bounding box center [85, 257] width 84 height 11
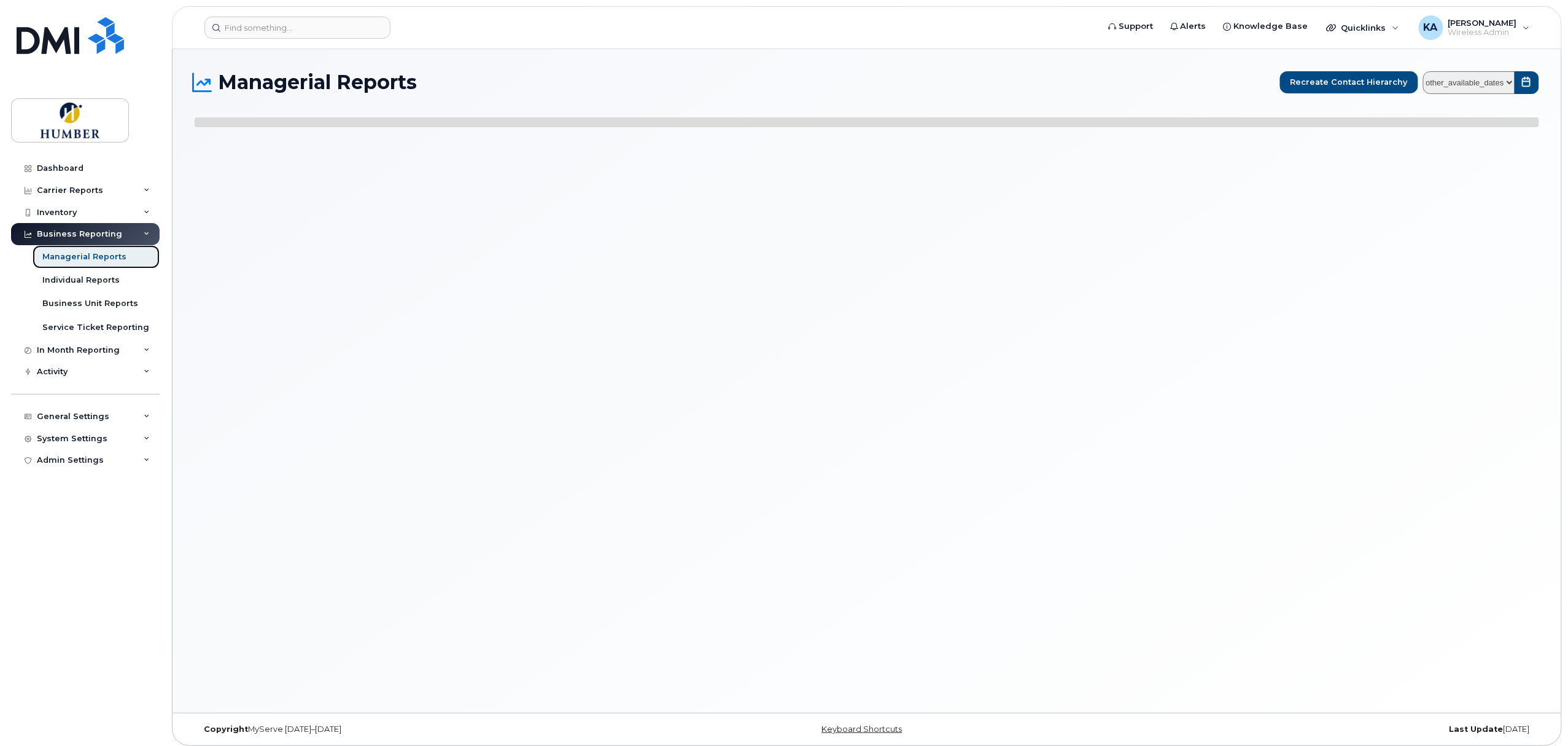
select select
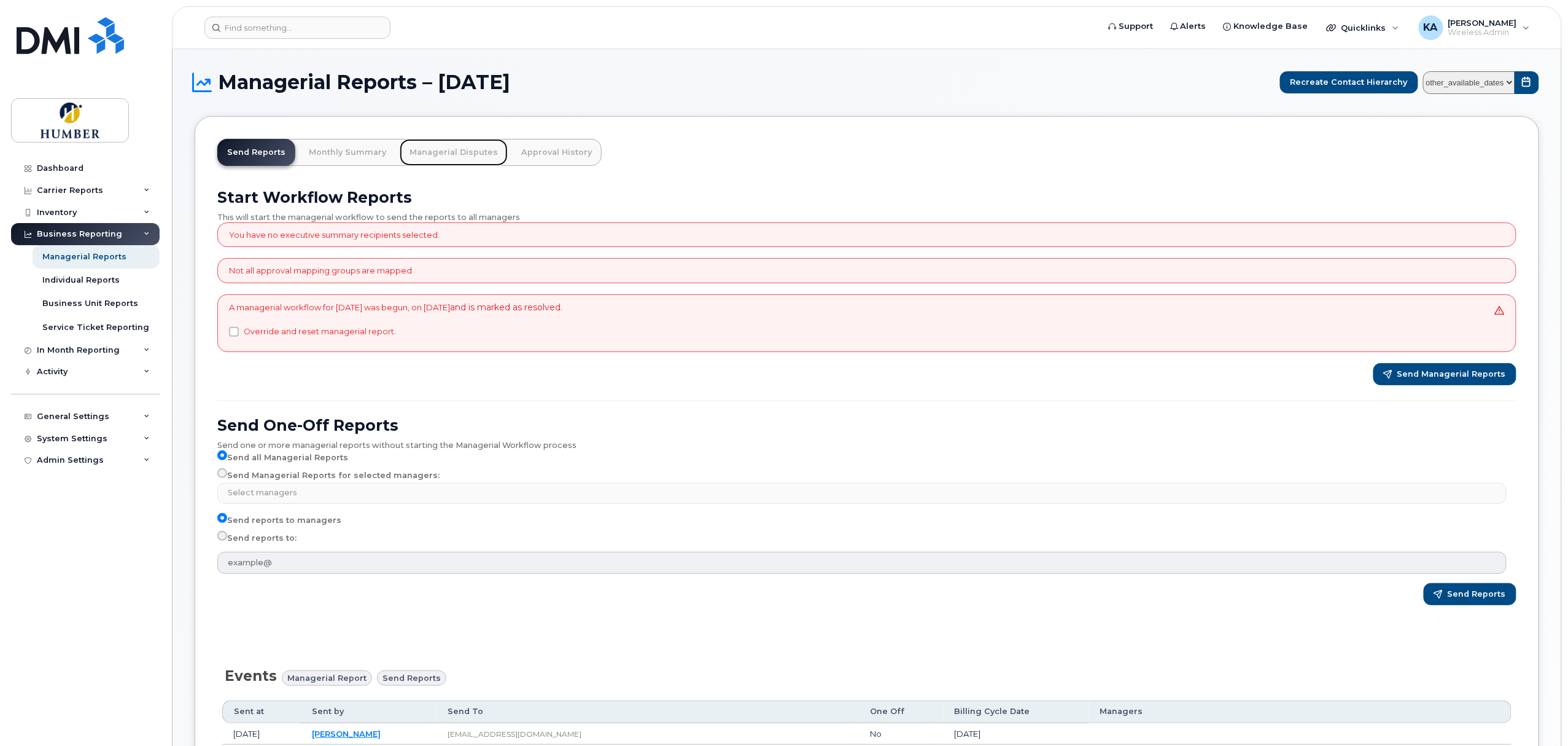
click at [458, 153] on link "Managerial Disputes" at bounding box center [454, 152] width 108 height 27
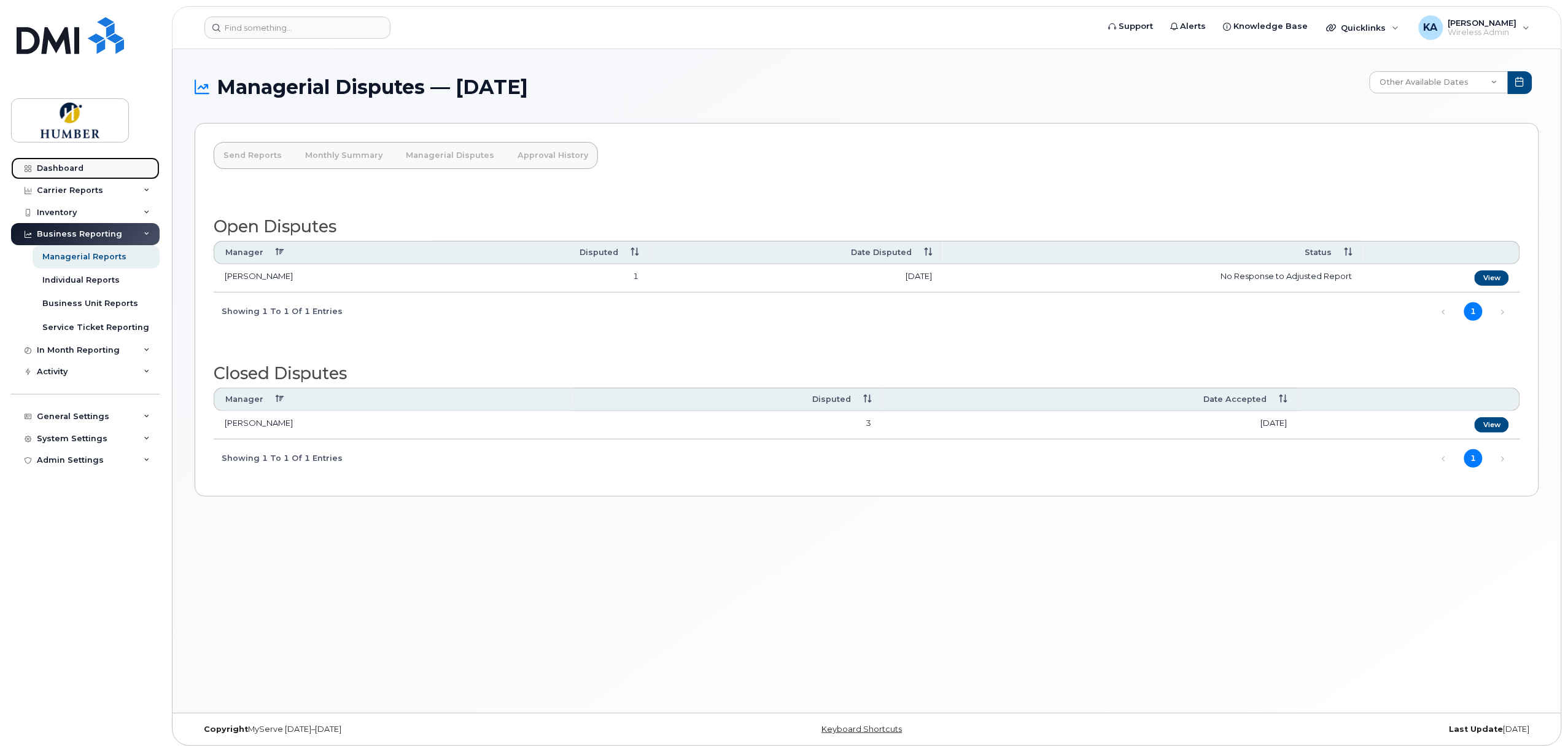
click at [50, 171] on div "Dashboard" at bounding box center [60, 168] width 47 height 10
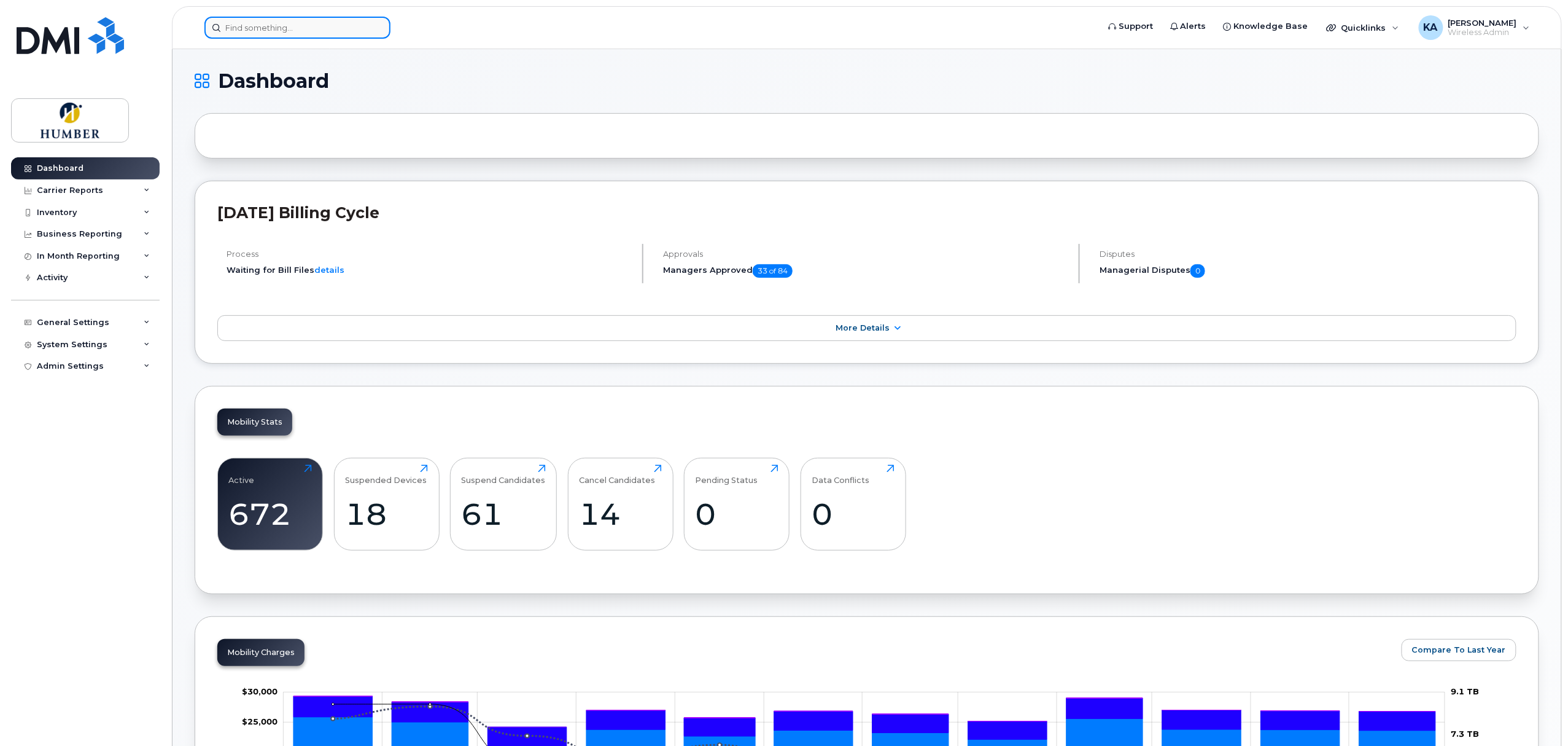
click at [333, 26] on input at bounding box center [298, 27] width 186 height 22
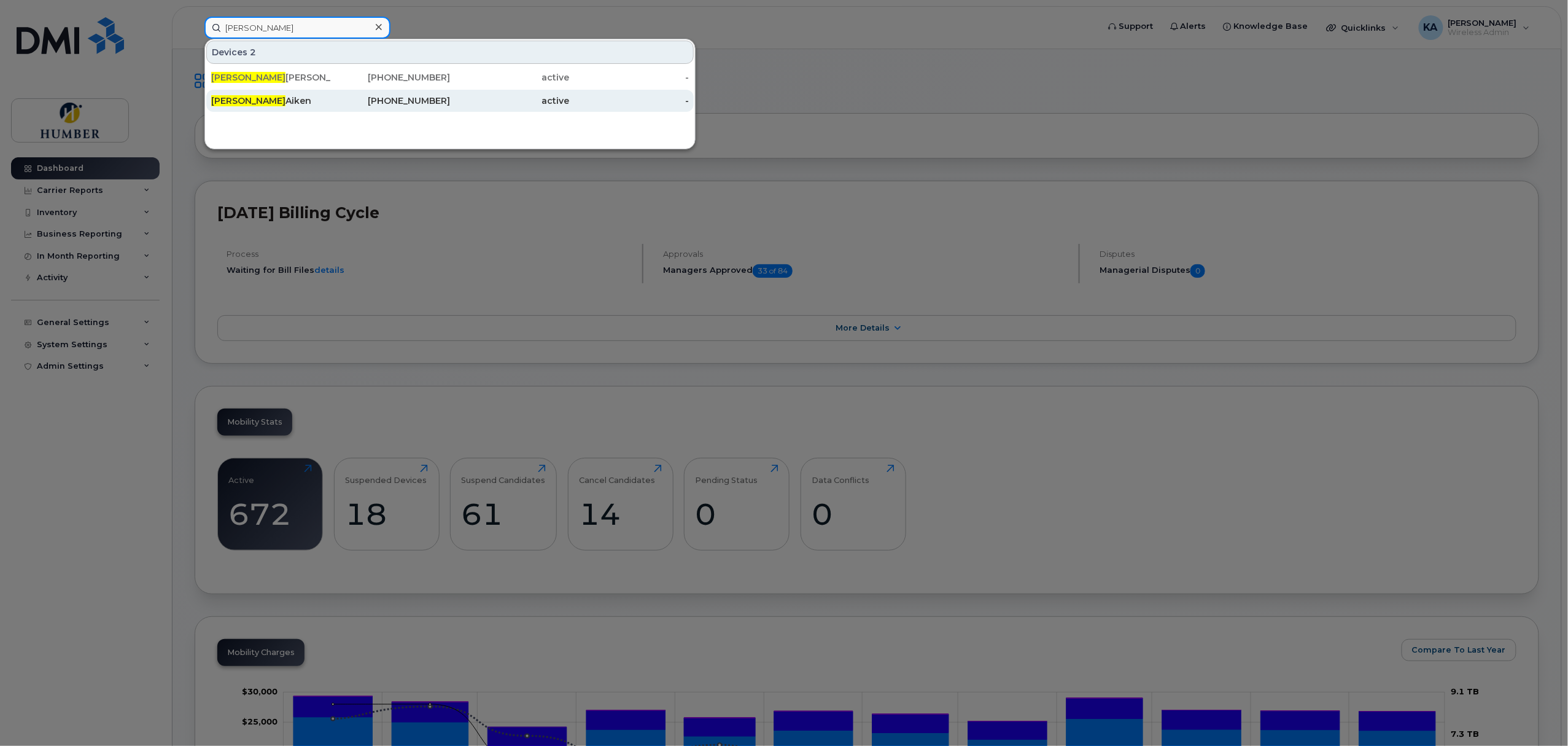
type input "julian"
click at [366, 107] on div "416-460-1902" at bounding box center [391, 100] width 120 height 22
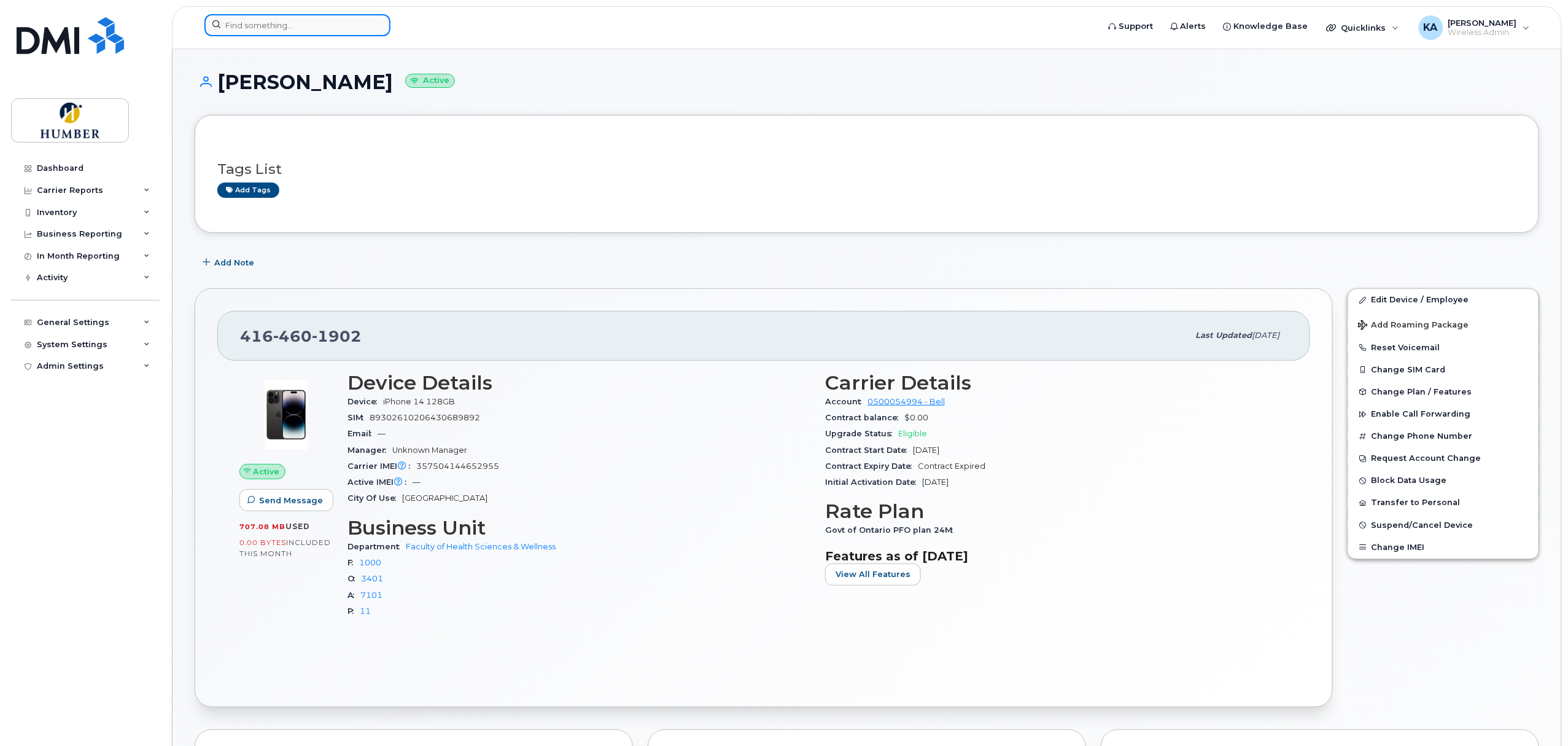
click at [291, 20] on input at bounding box center [298, 25] width 186 height 22
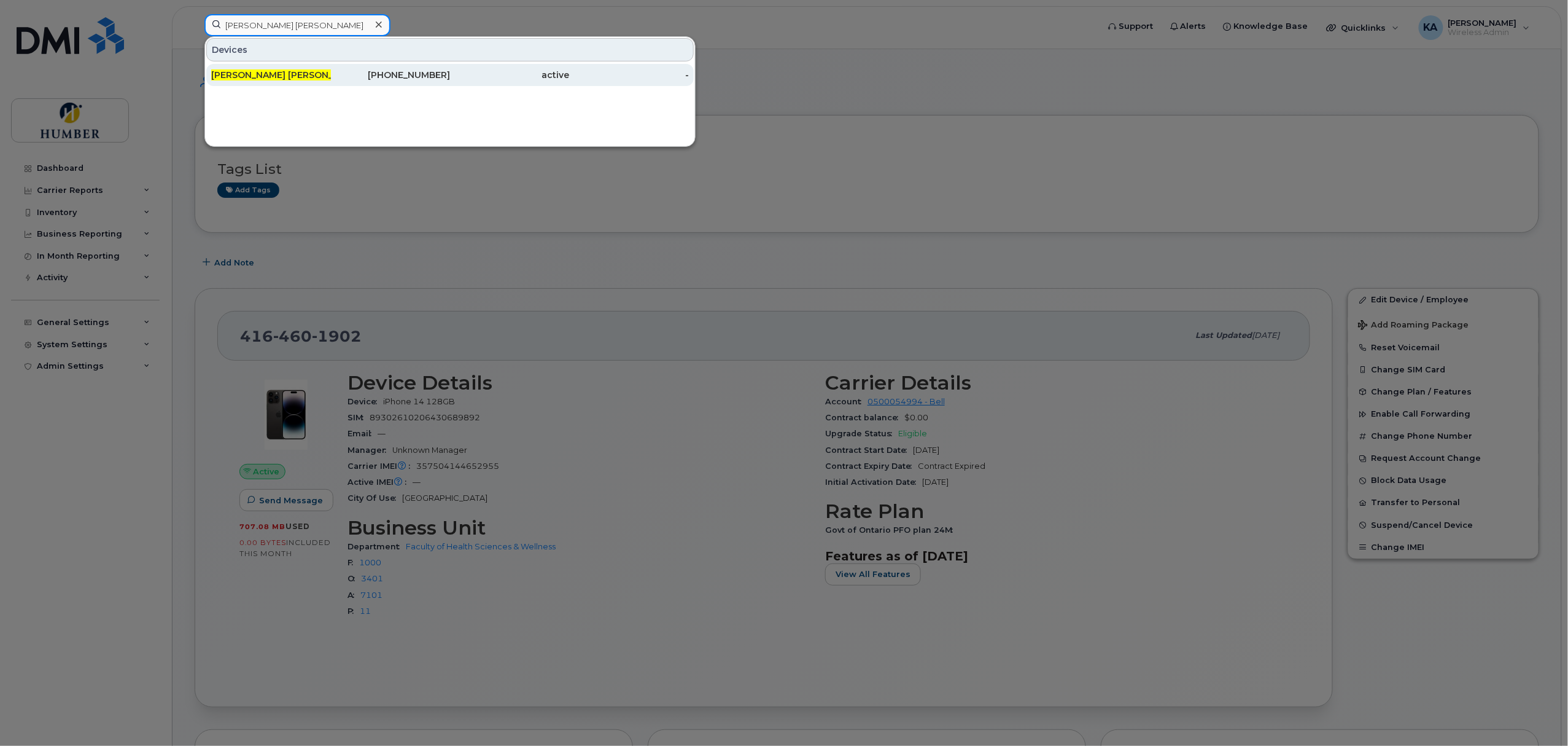
type input "[PERSON_NAME] [PERSON_NAME]"
click at [276, 67] on div "Natalie Tom an" at bounding box center [271, 75] width 120 height 22
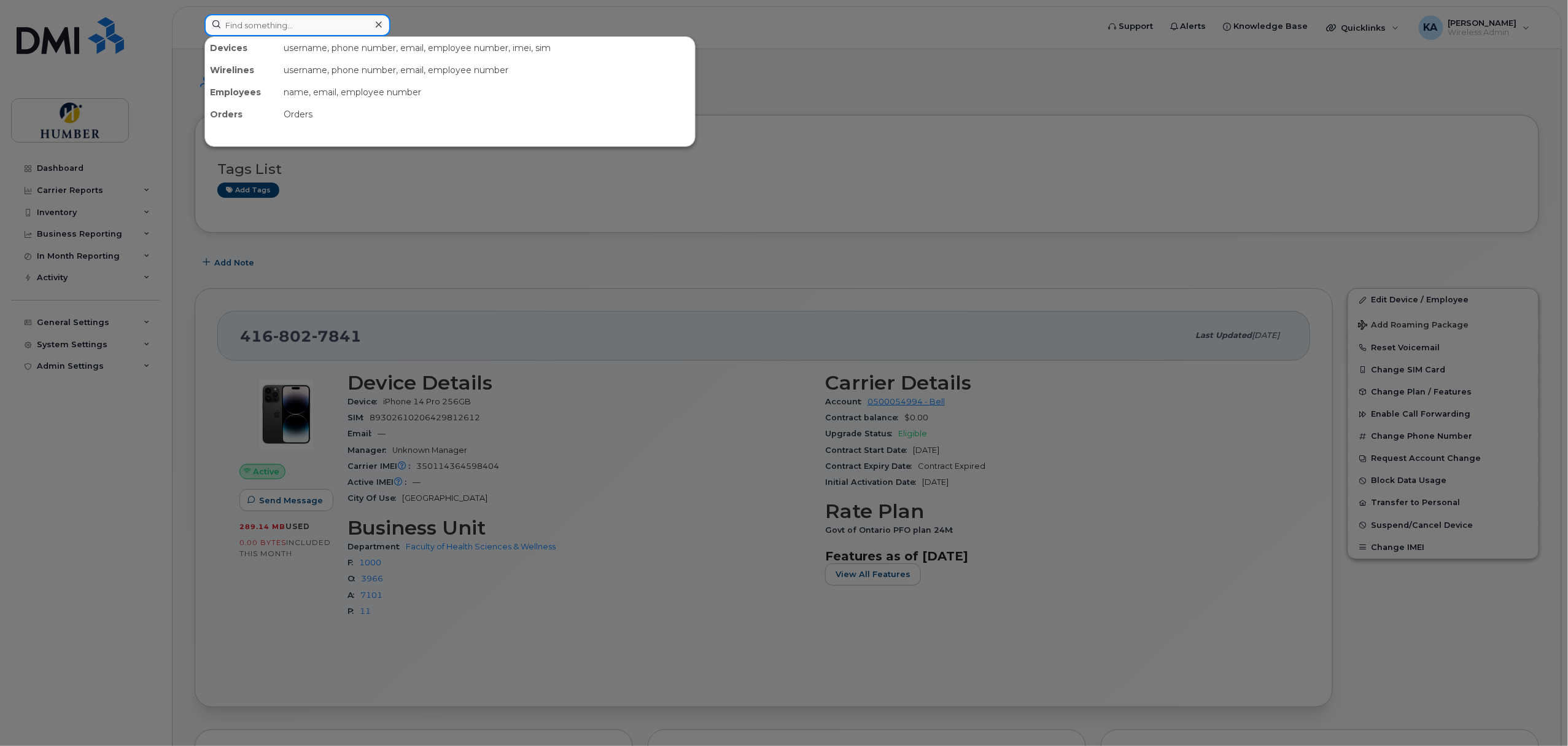
click at [345, 21] on input at bounding box center [298, 25] width 186 height 22
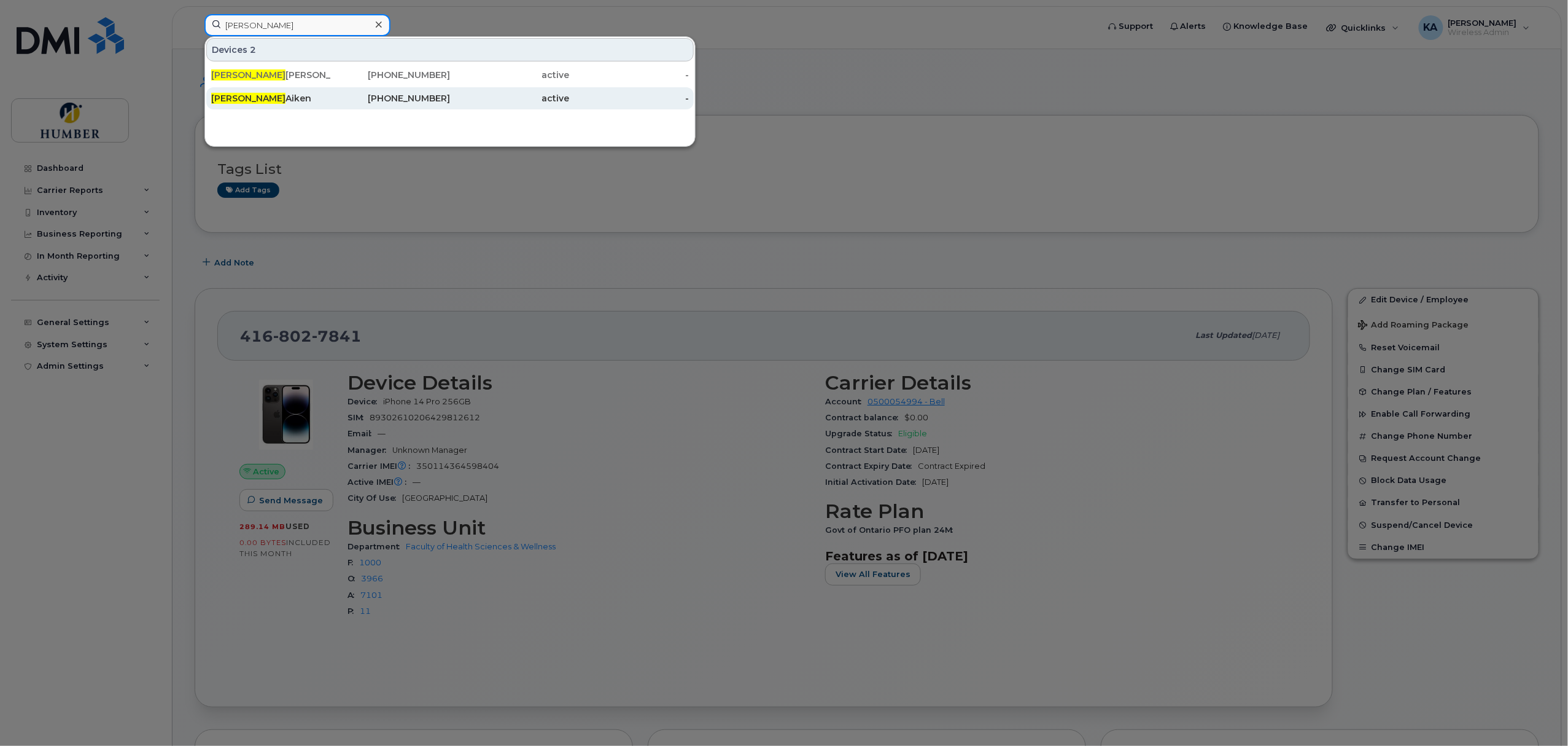
type input "[PERSON_NAME]"
click at [312, 97] on div "[PERSON_NAME]" at bounding box center [271, 98] width 120 height 12
